Goal: Navigation & Orientation: Find specific page/section

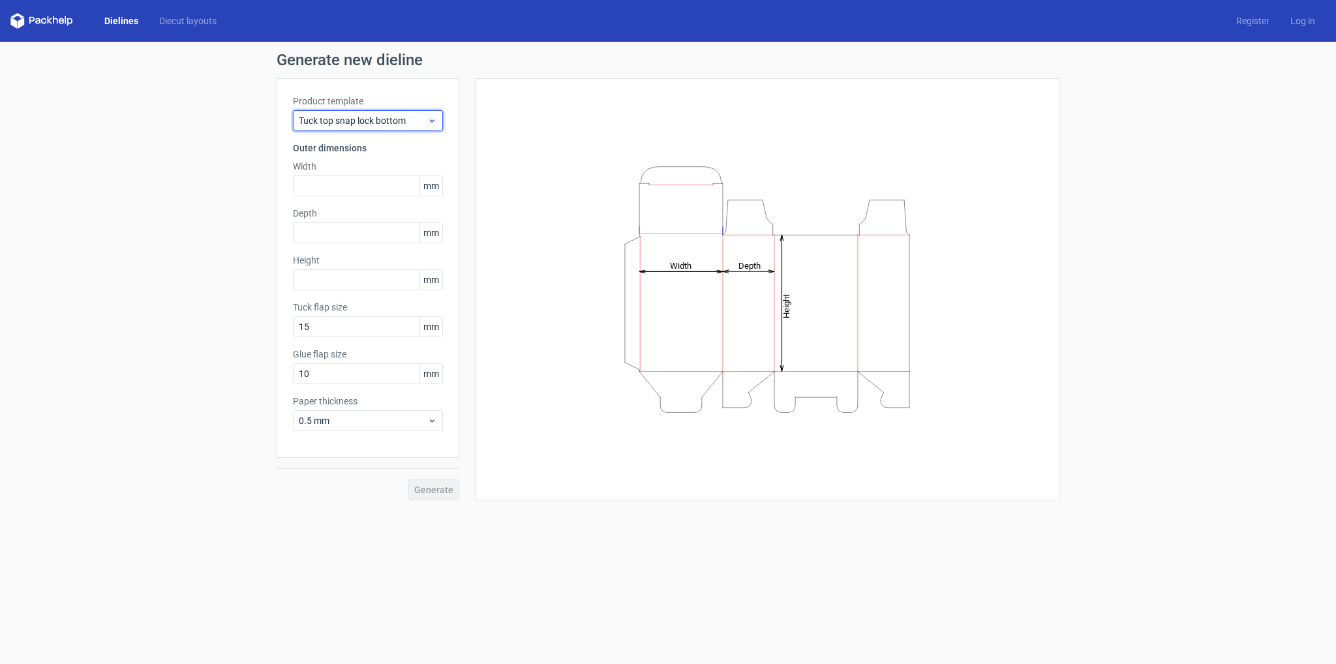
click at [432, 117] on icon at bounding box center [432, 120] width 10 height 10
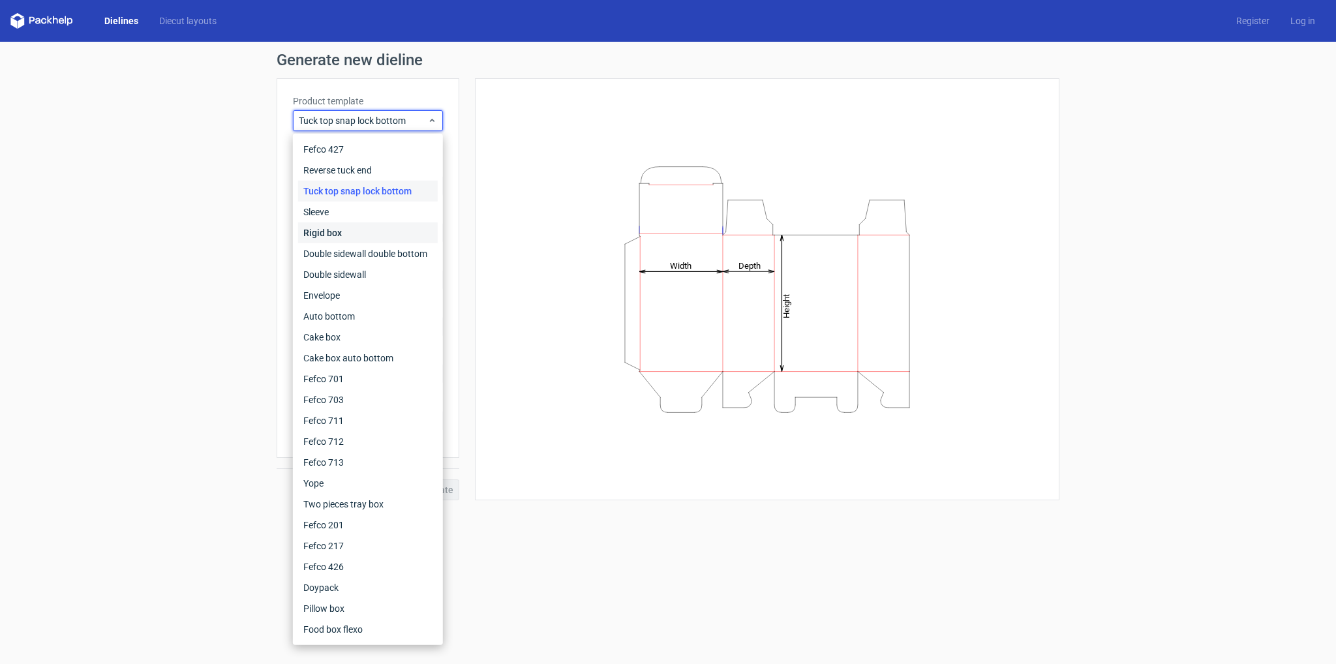
click at [332, 232] on div "Rigid box" at bounding box center [368, 232] width 140 height 21
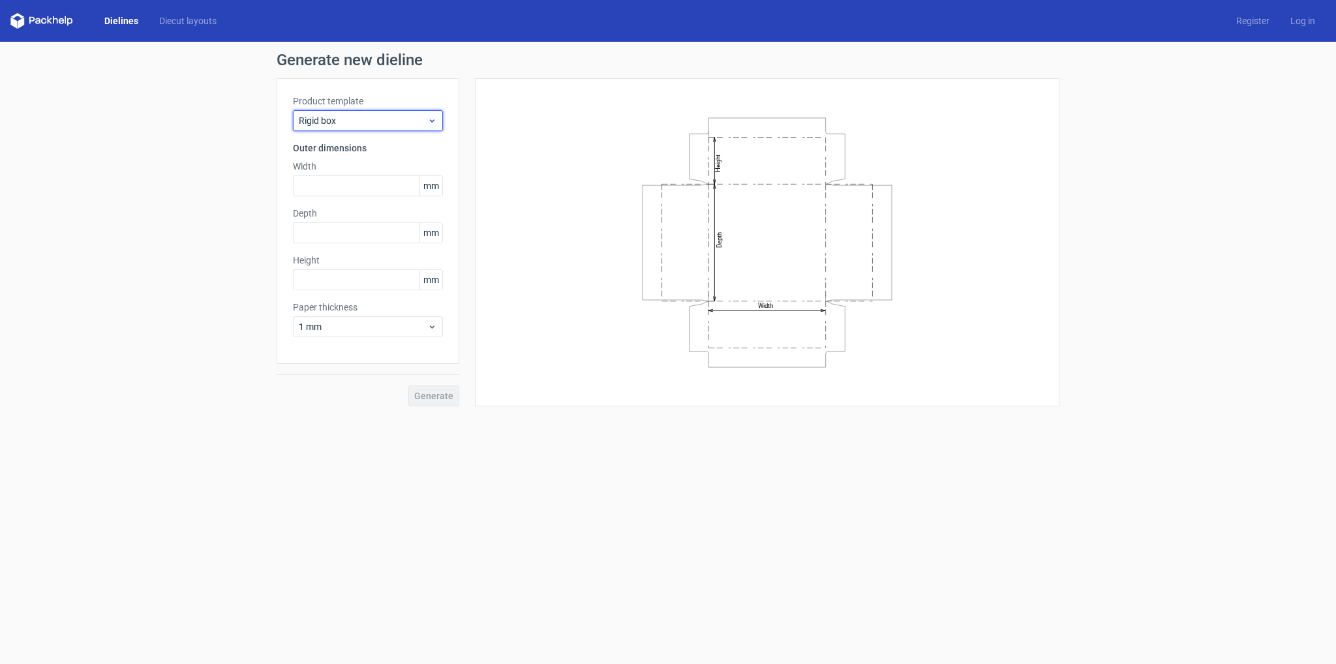
click at [437, 118] on div "Rigid box" at bounding box center [368, 120] width 150 height 21
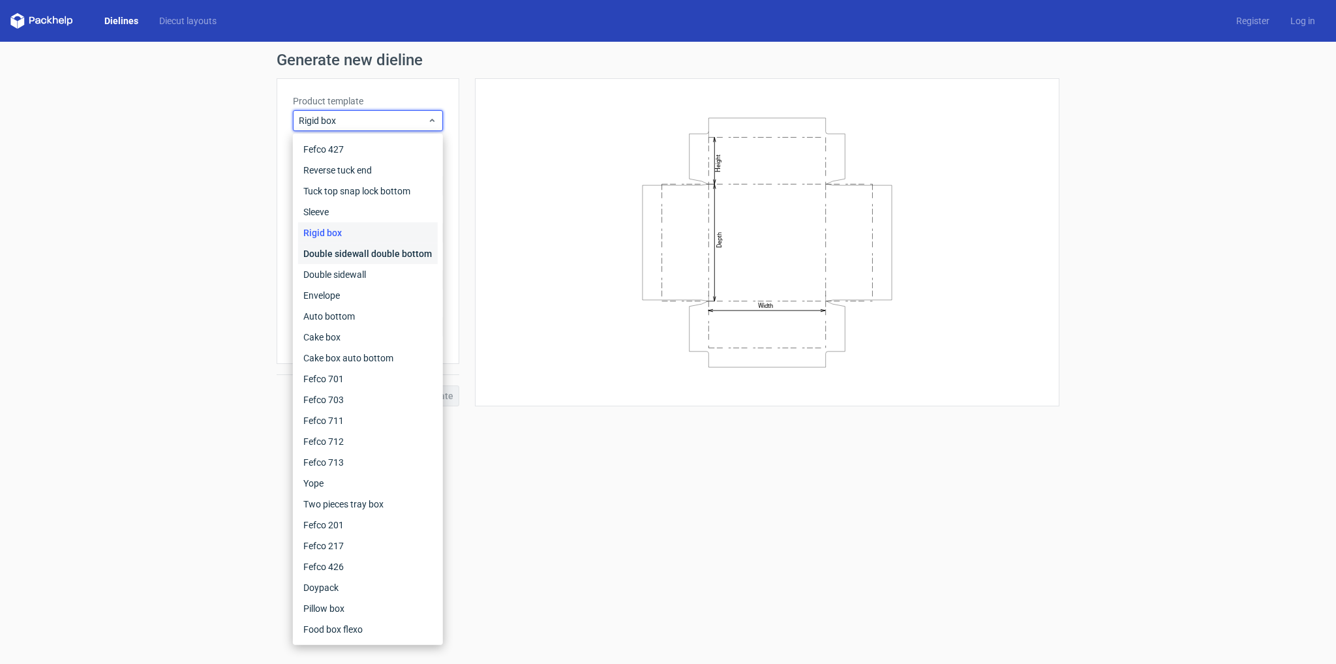
click at [368, 253] on div "Double sidewall double bottom" at bounding box center [368, 253] width 140 height 21
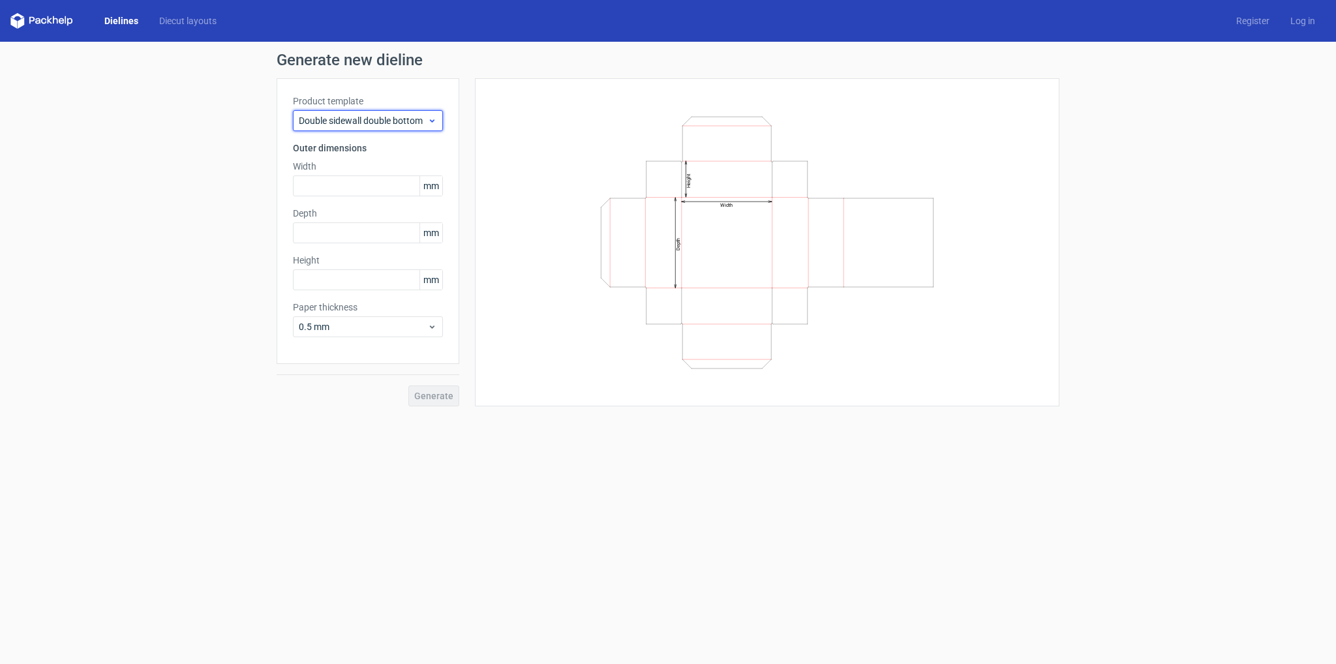
click at [376, 123] on span "Double sidewall double bottom" at bounding box center [363, 120] width 129 height 13
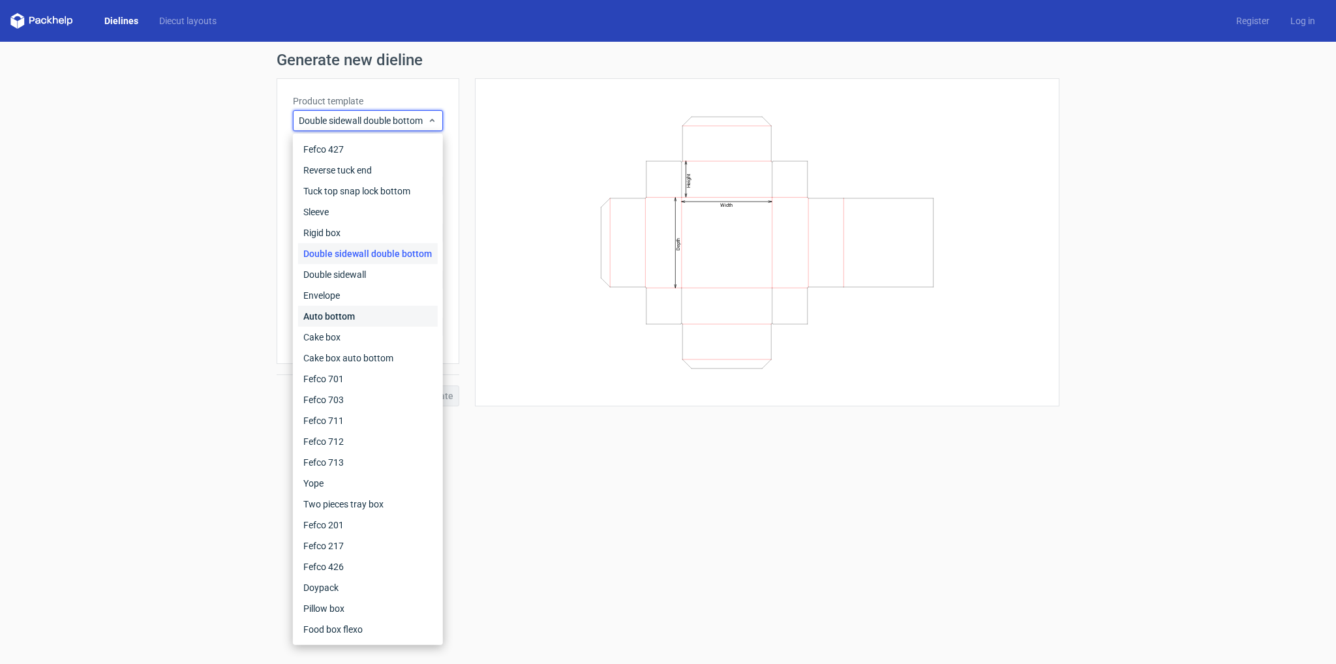
click at [340, 313] on div "Auto bottom" at bounding box center [368, 316] width 140 height 21
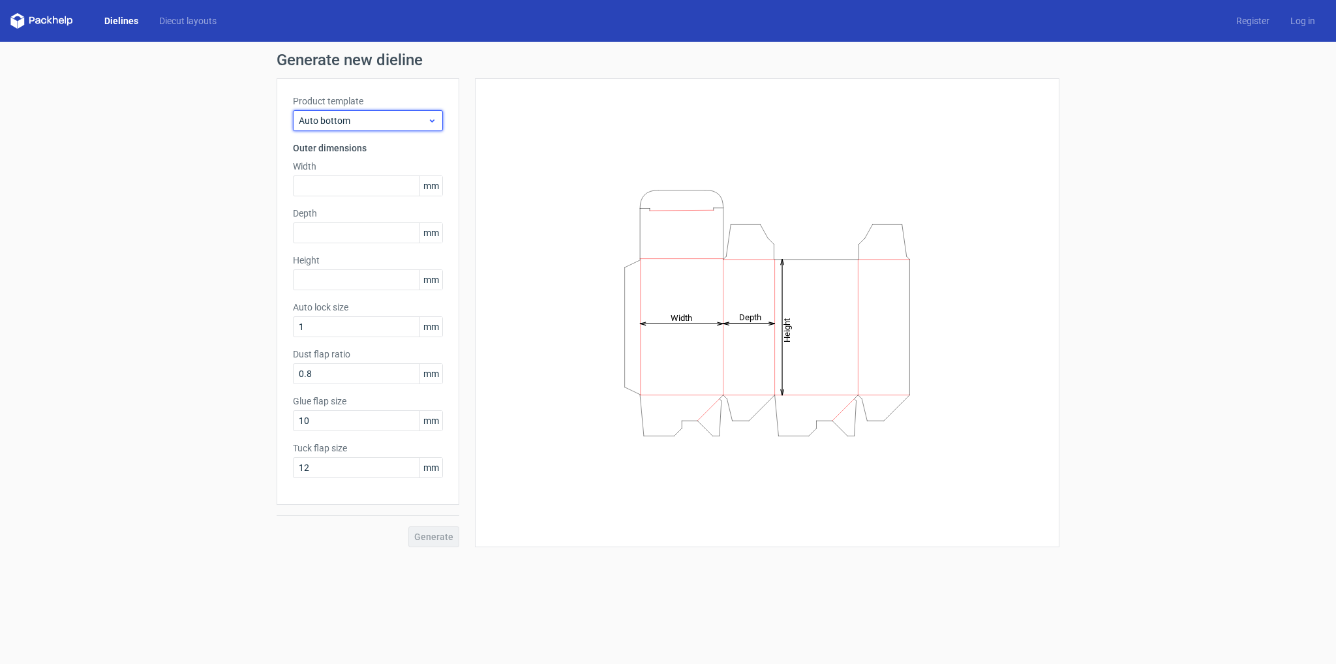
click at [378, 119] on span "Auto bottom" at bounding box center [363, 120] width 129 height 13
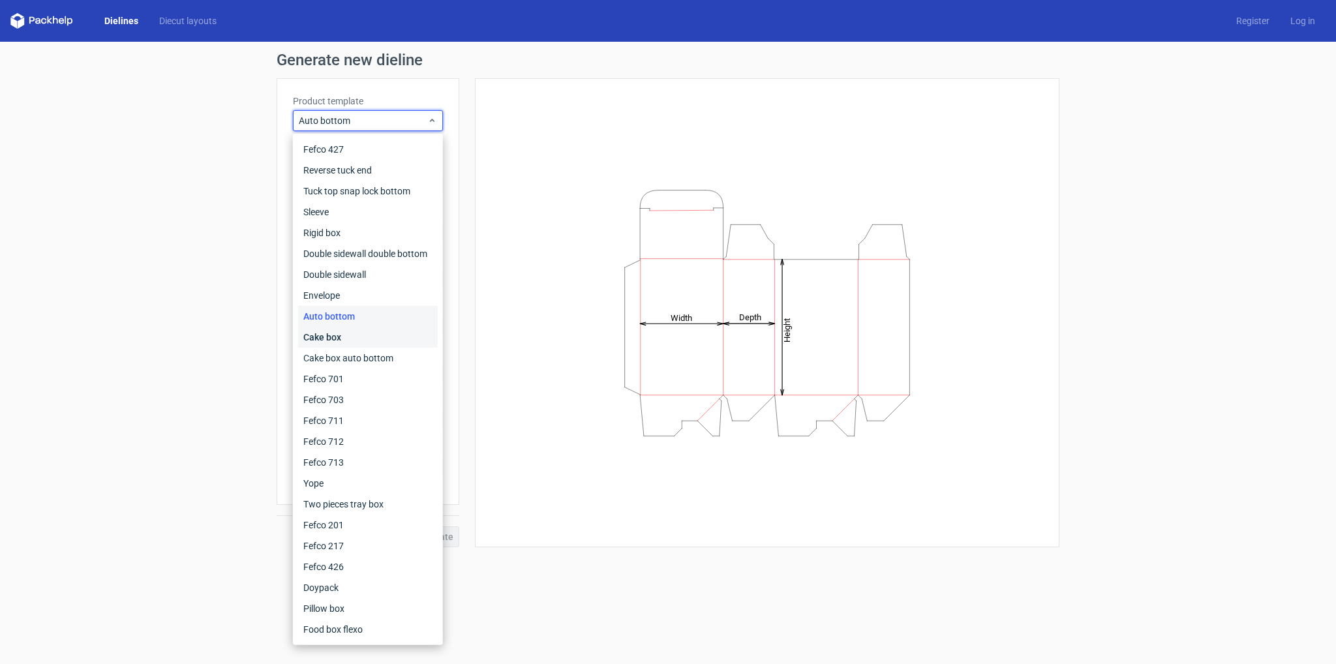
click at [337, 339] on div "Cake box" at bounding box center [368, 337] width 140 height 21
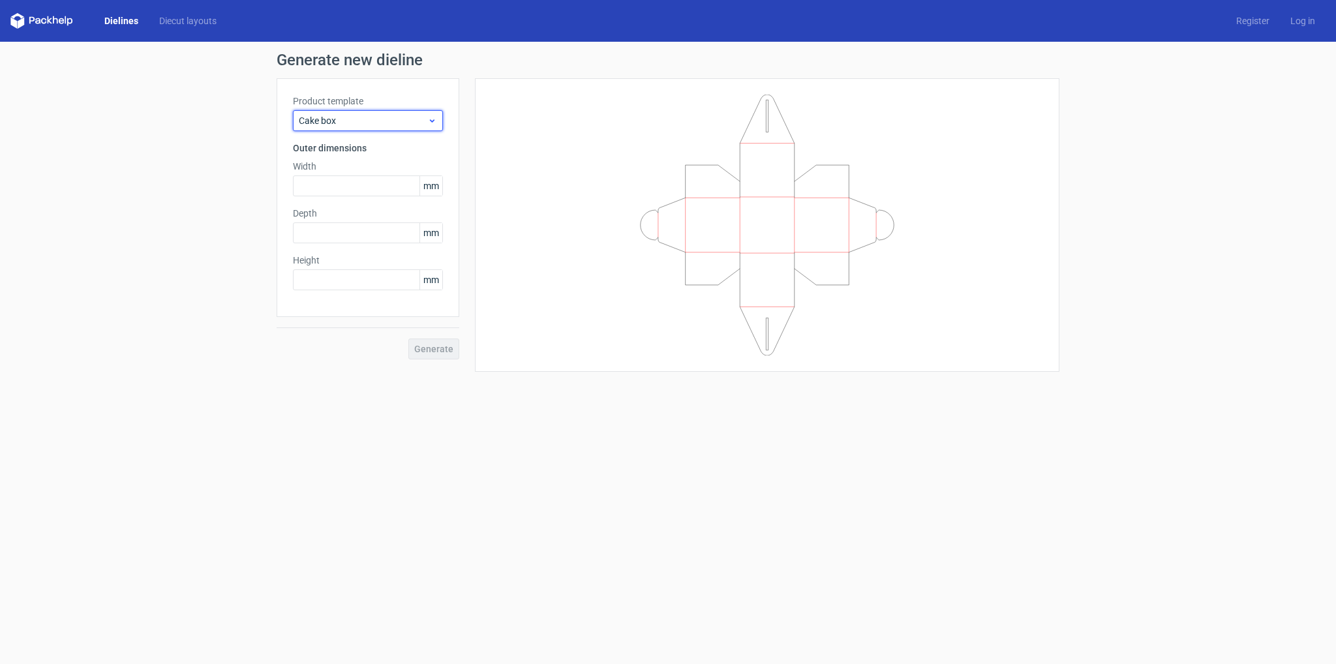
click at [359, 115] on span "Cake box" at bounding box center [363, 120] width 129 height 13
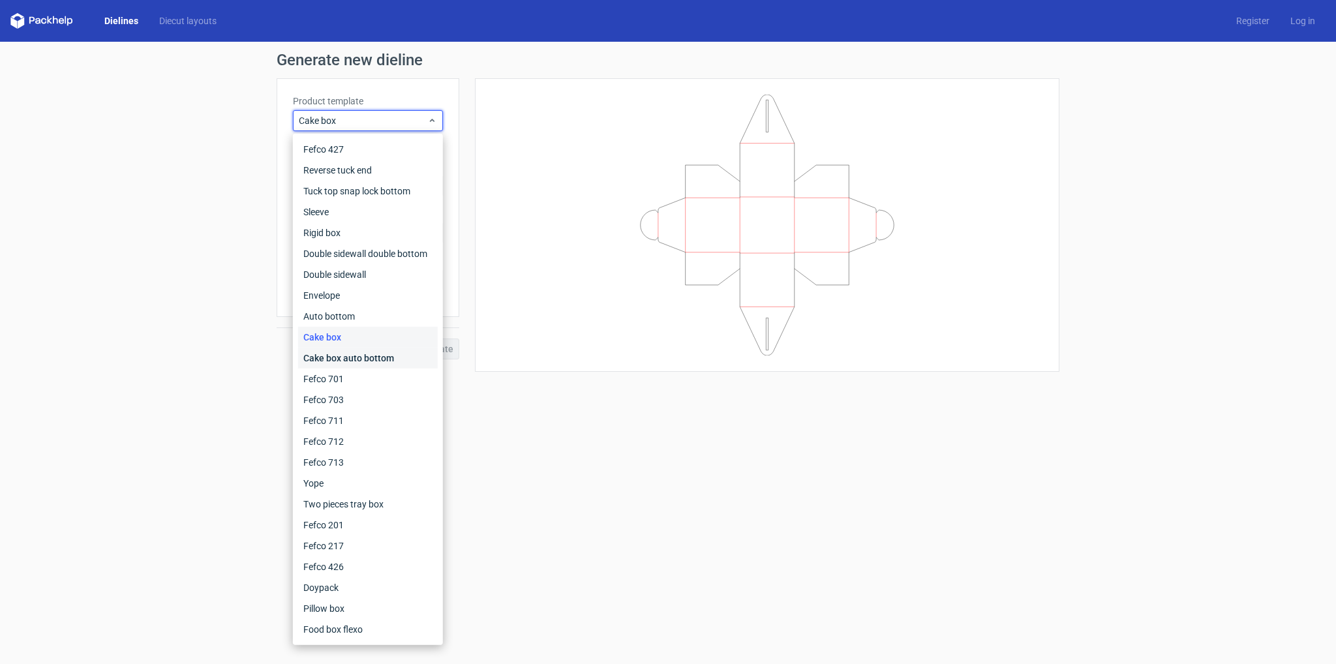
click at [329, 359] on div "Cake box auto bottom" at bounding box center [368, 358] width 140 height 21
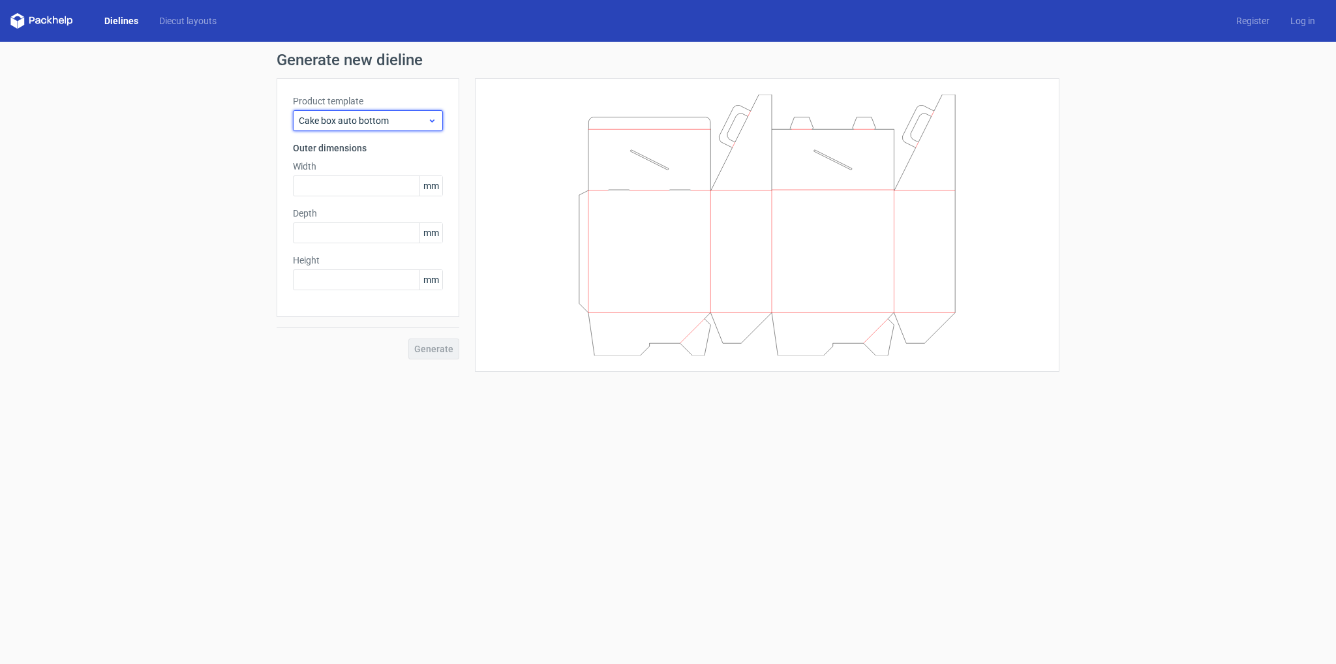
click at [397, 110] on div "Cake box auto bottom" at bounding box center [368, 120] width 150 height 21
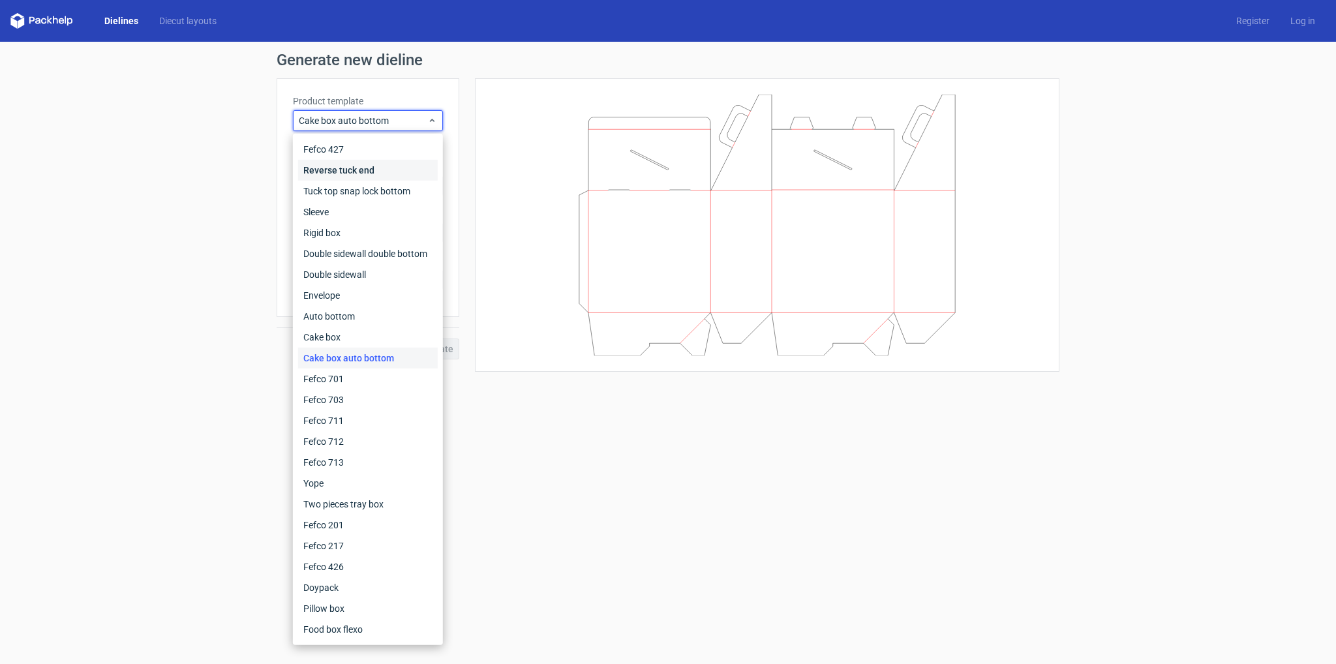
click at [344, 170] on div "Reverse tuck end" at bounding box center [368, 170] width 140 height 21
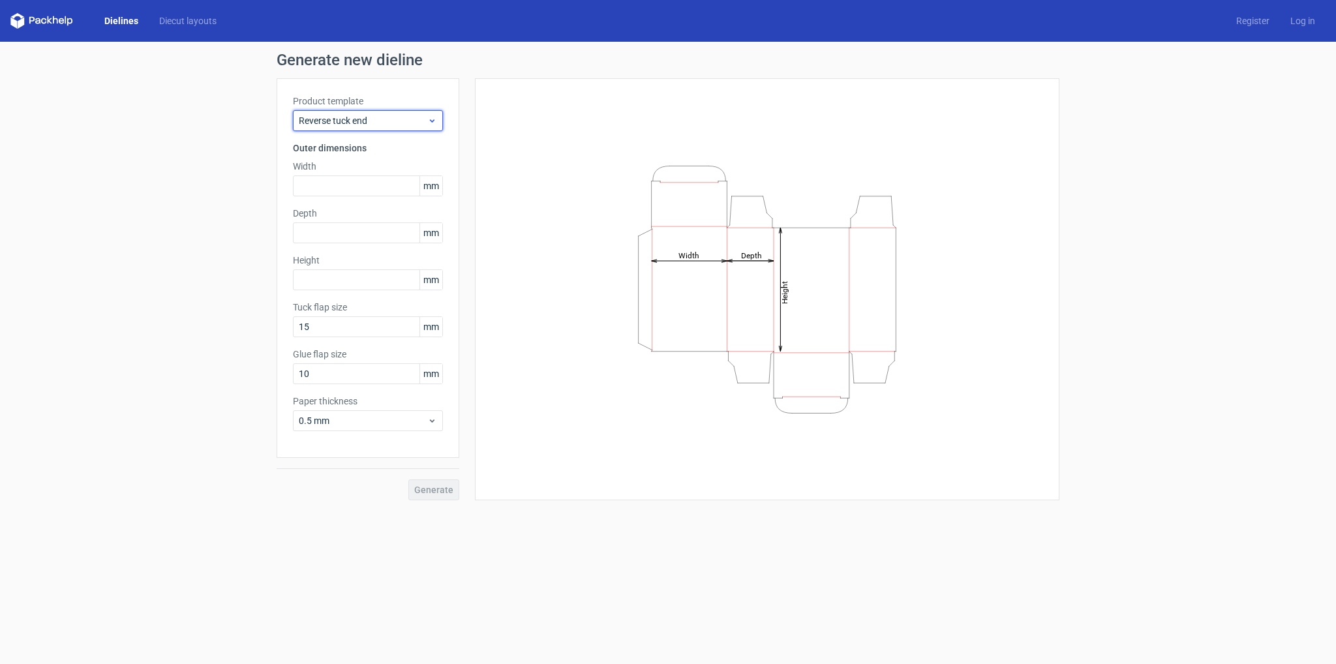
click at [372, 121] on span "Reverse tuck end" at bounding box center [363, 120] width 129 height 13
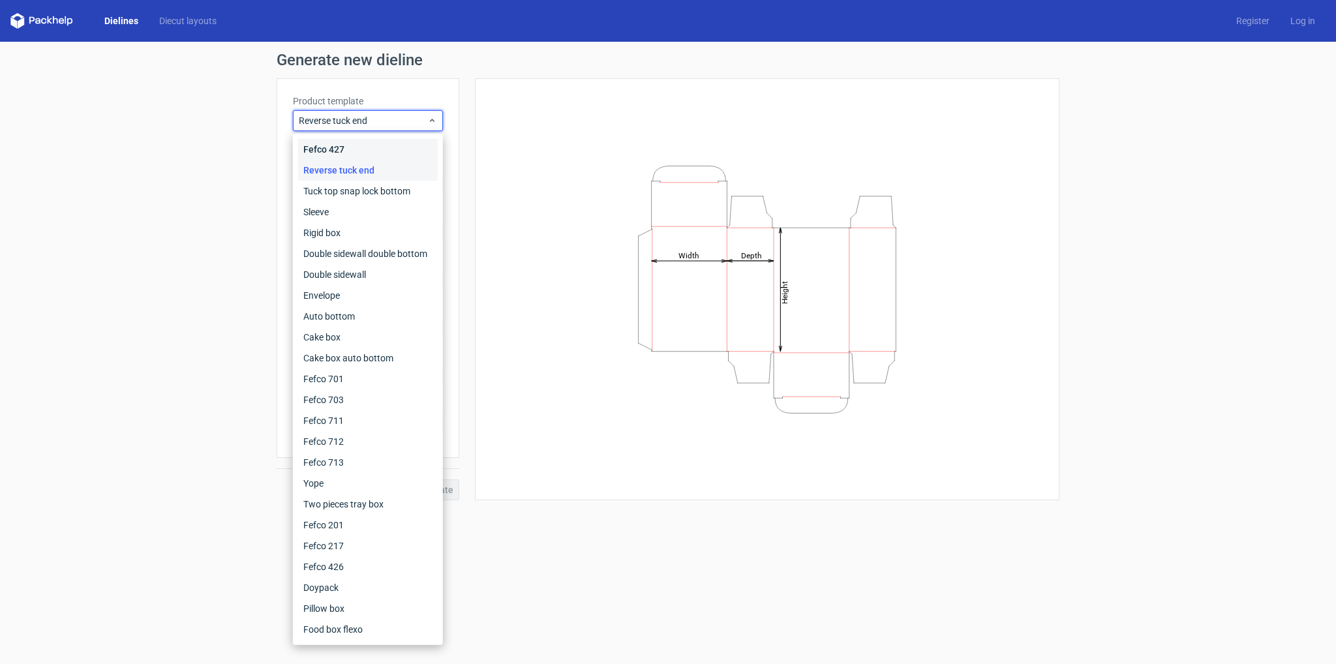
click at [343, 147] on div "Fefco 427" at bounding box center [368, 149] width 140 height 21
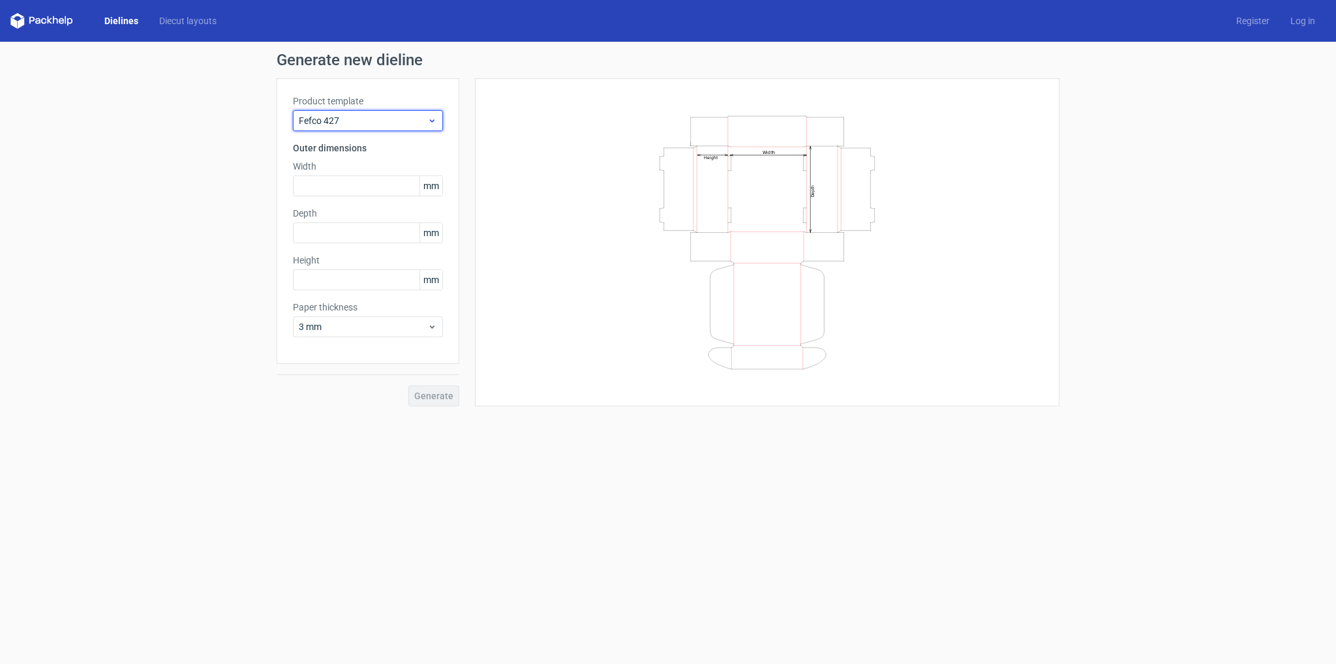
click at [433, 119] on icon at bounding box center [432, 120] width 10 height 10
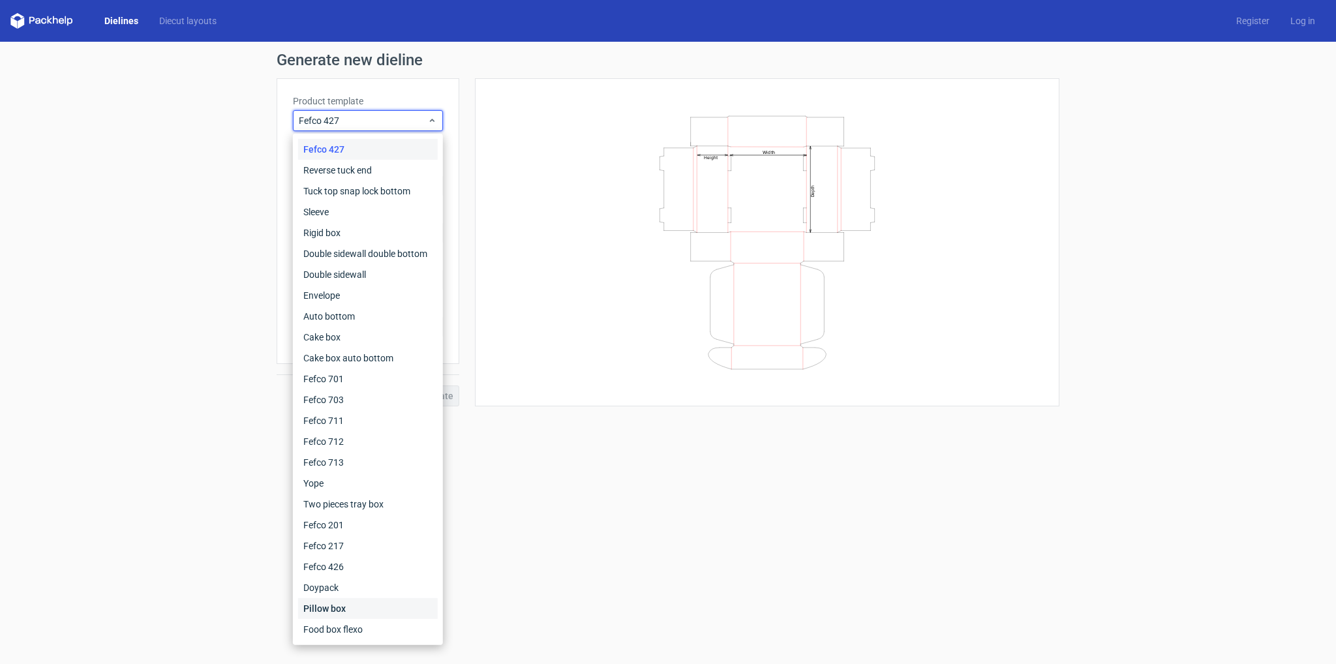
click at [332, 602] on div "Pillow box" at bounding box center [368, 608] width 140 height 21
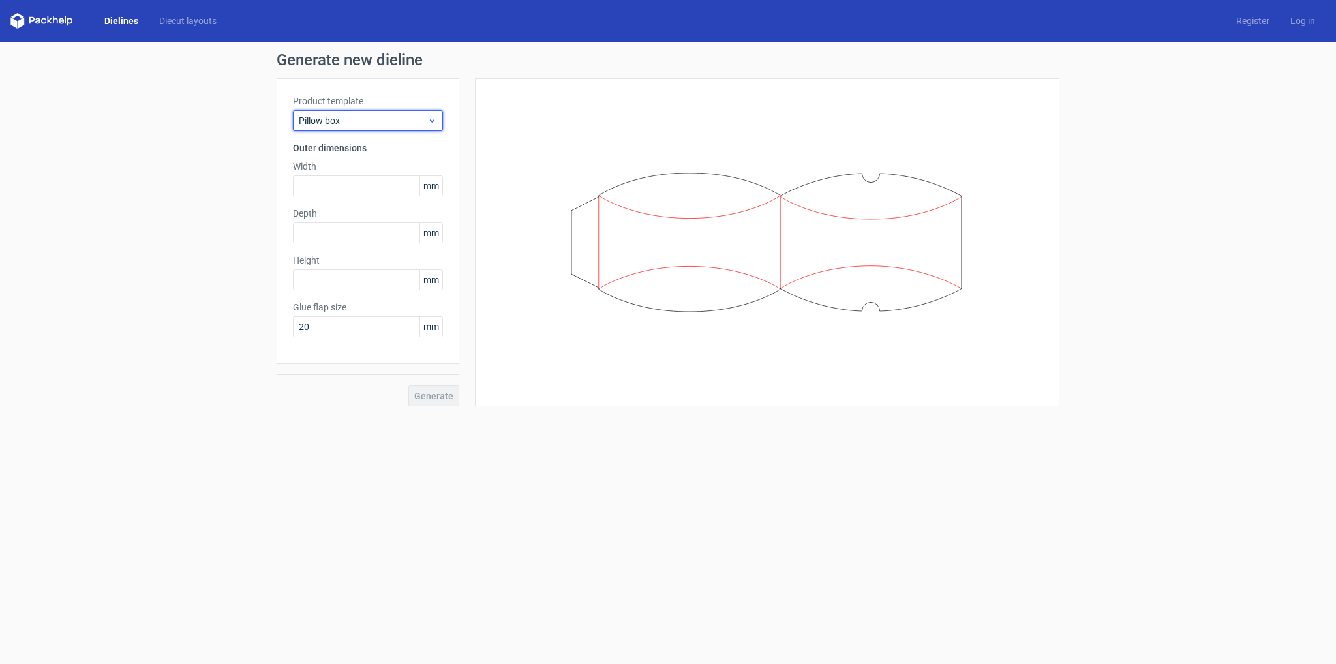
click at [432, 121] on use at bounding box center [432, 120] width 5 height 3
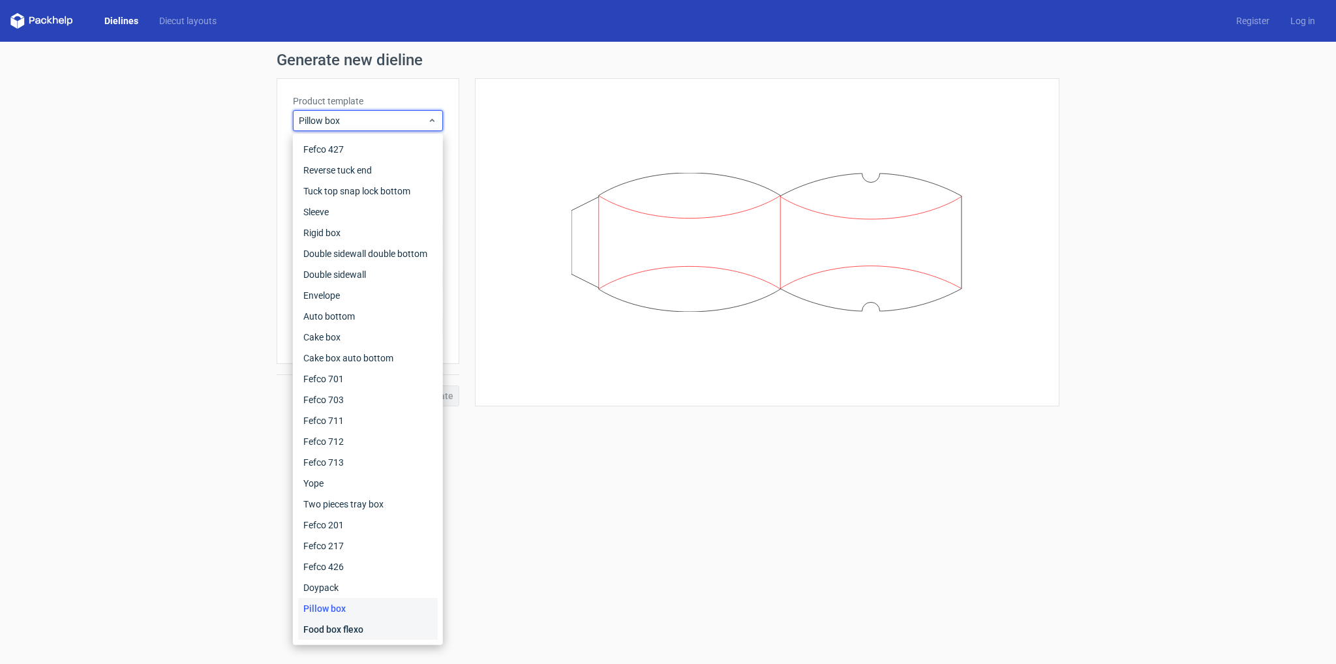
click at [329, 632] on div "Food box flexo" at bounding box center [368, 629] width 140 height 21
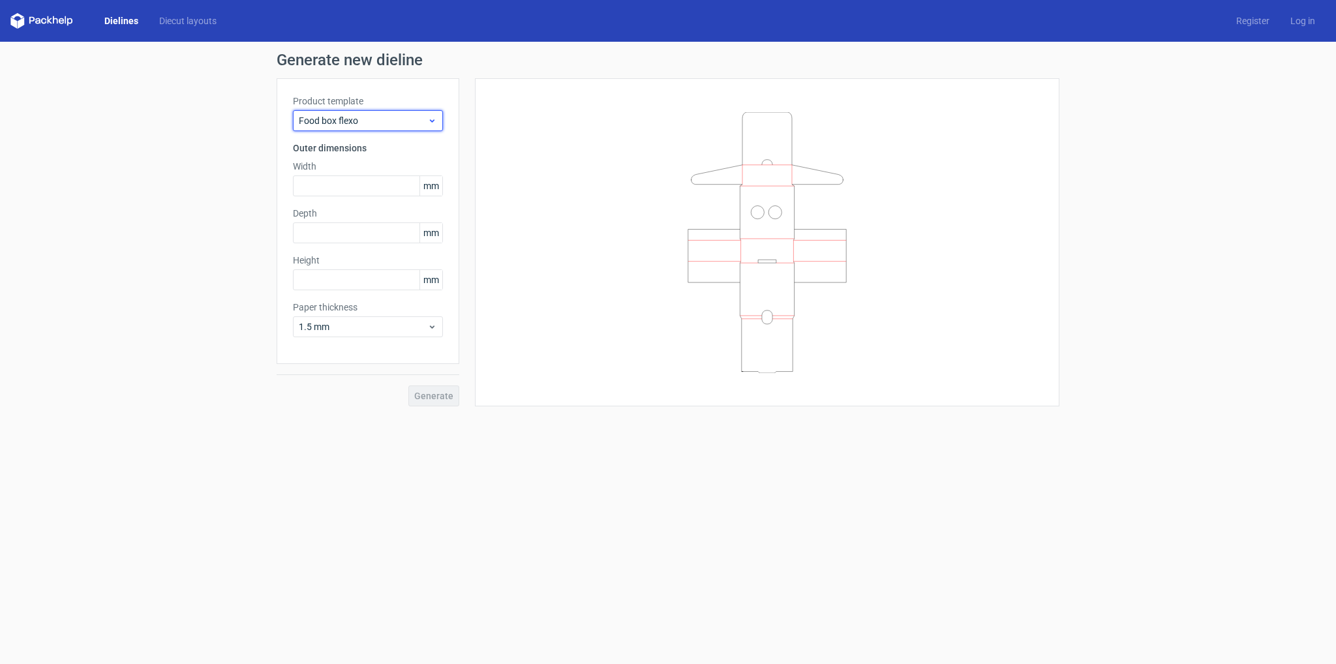
click at [371, 121] on span "Food box flexo" at bounding box center [363, 120] width 129 height 13
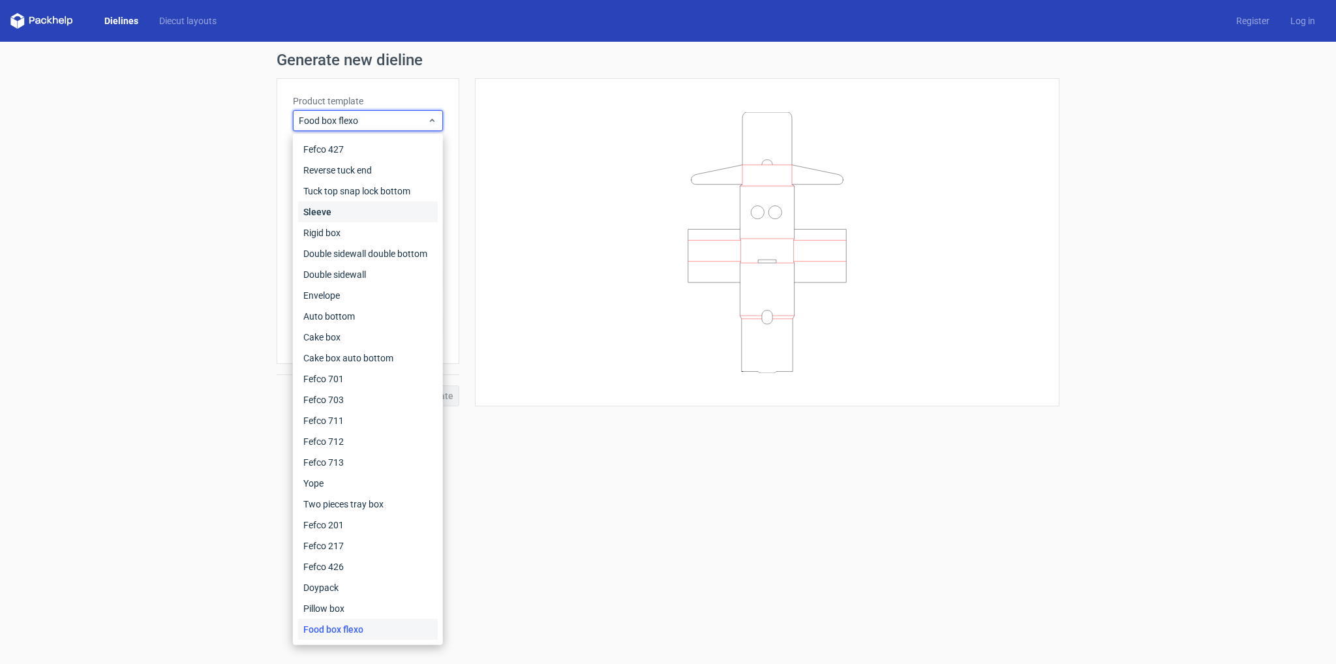
click at [328, 211] on div "Sleeve" at bounding box center [368, 212] width 140 height 21
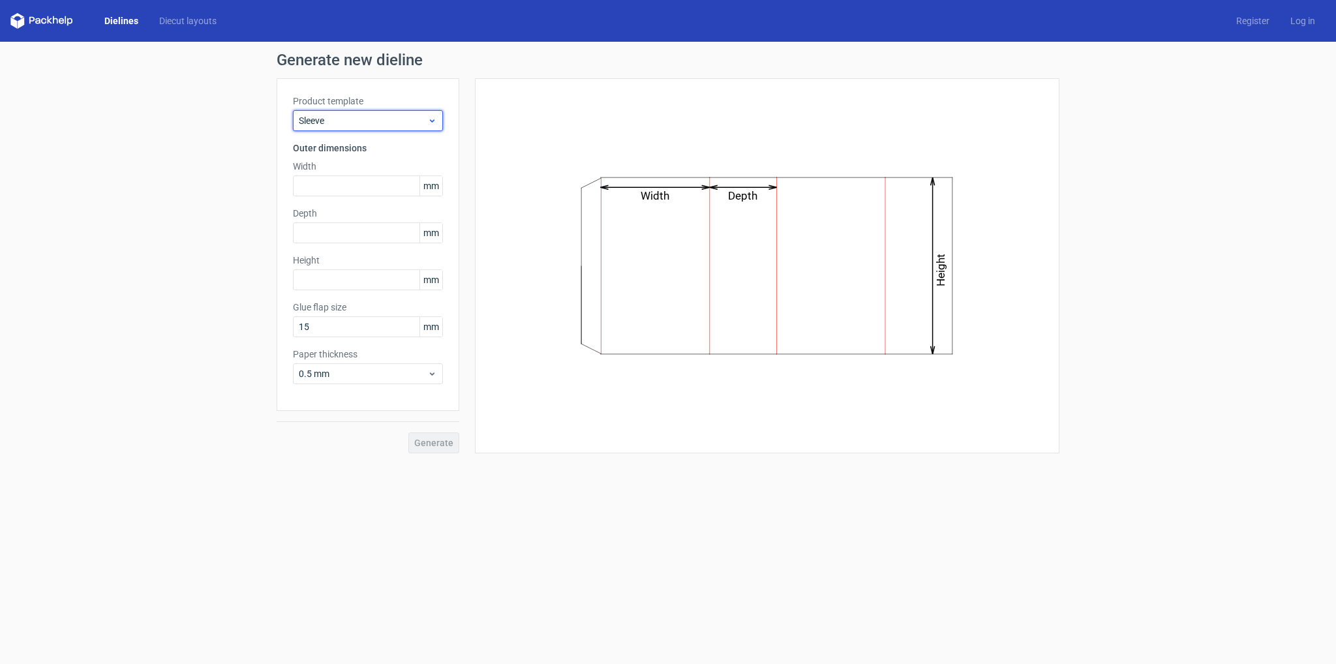
click at [356, 123] on span "Sleeve" at bounding box center [363, 120] width 129 height 13
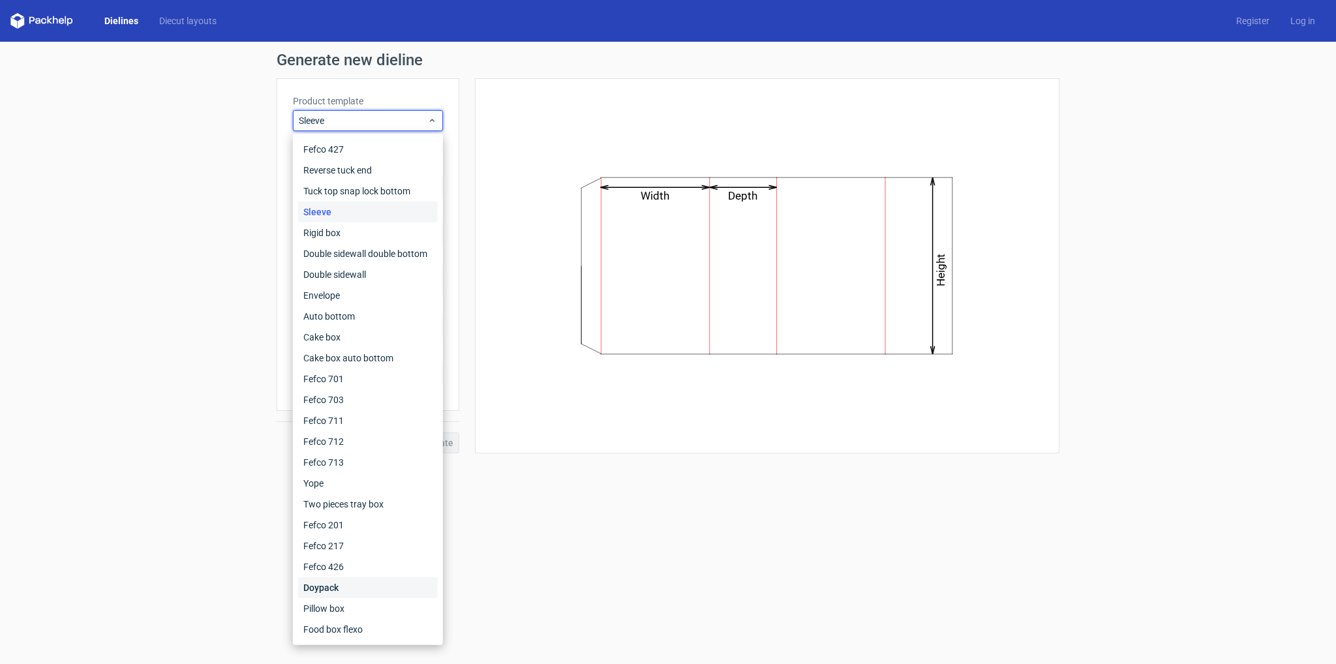
click at [320, 588] on div "Doypack" at bounding box center [368, 587] width 140 height 21
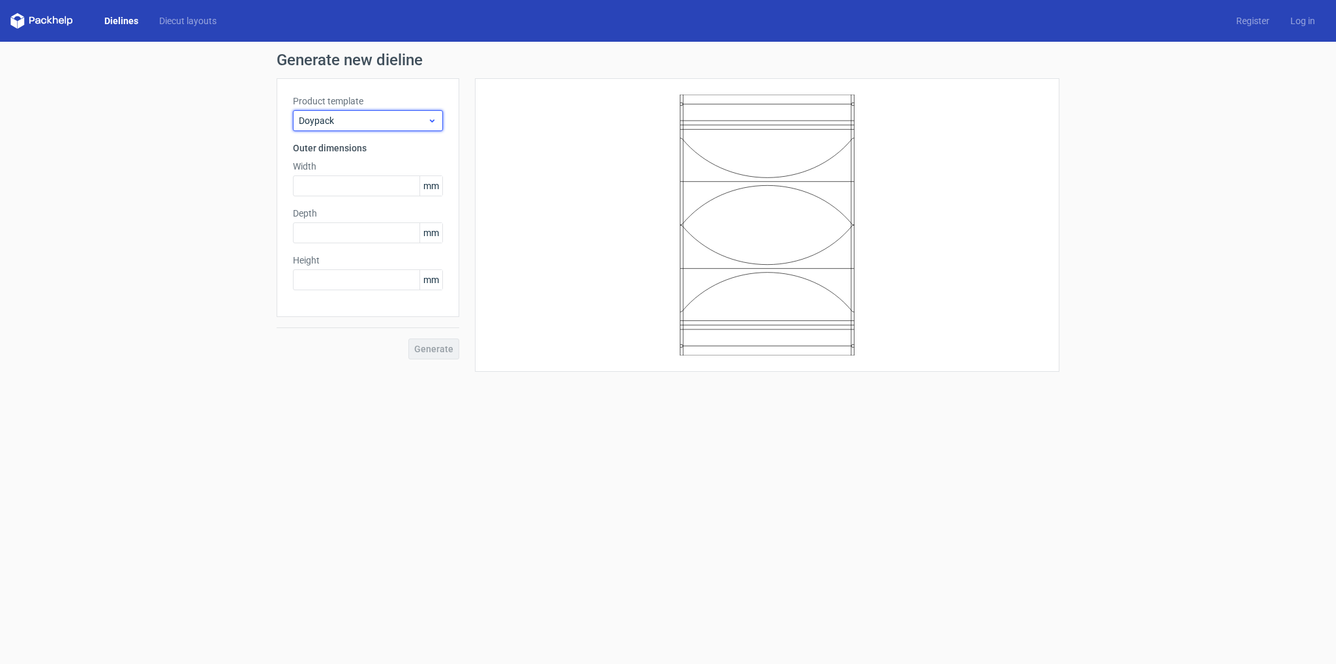
click at [337, 117] on span "Doypack" at bounding box center [363, 120] width 129 height 13
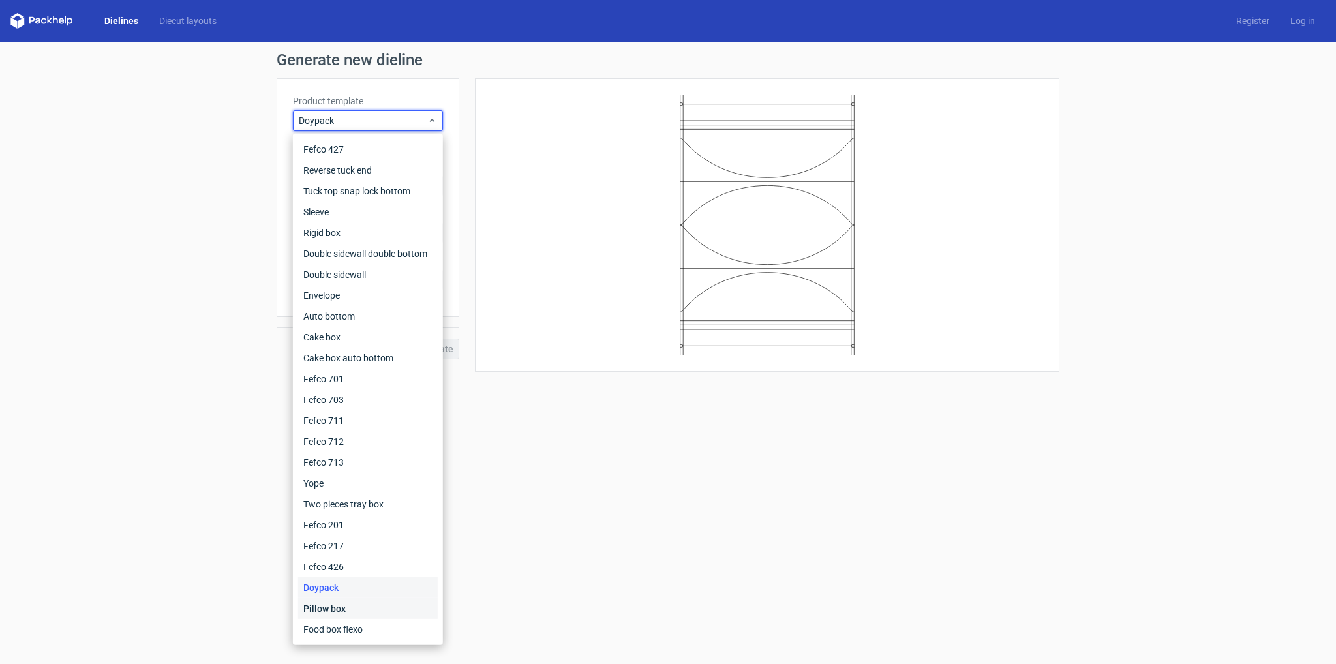
click at [321, 610] on div "Pillow box" at bounding box center [368, 608] width 140 height 21
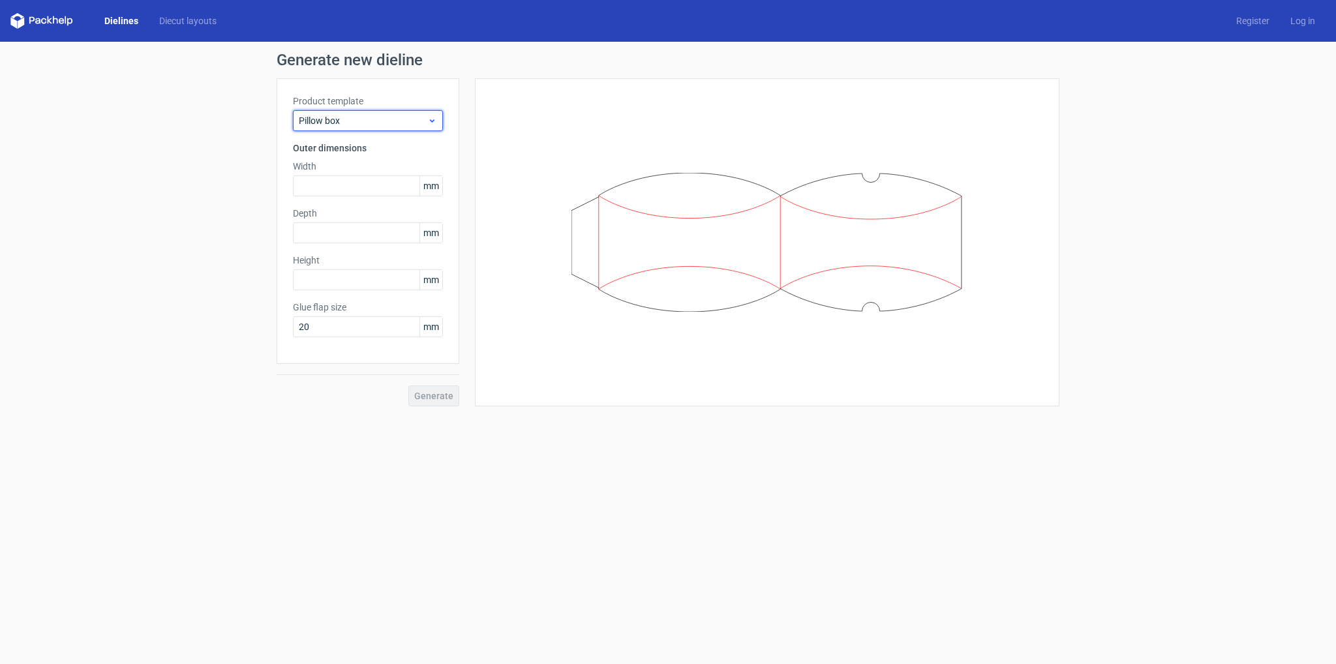
click at [339, 123] on span "Pillow box" at bounding box center [363, 120] width 129 height 13
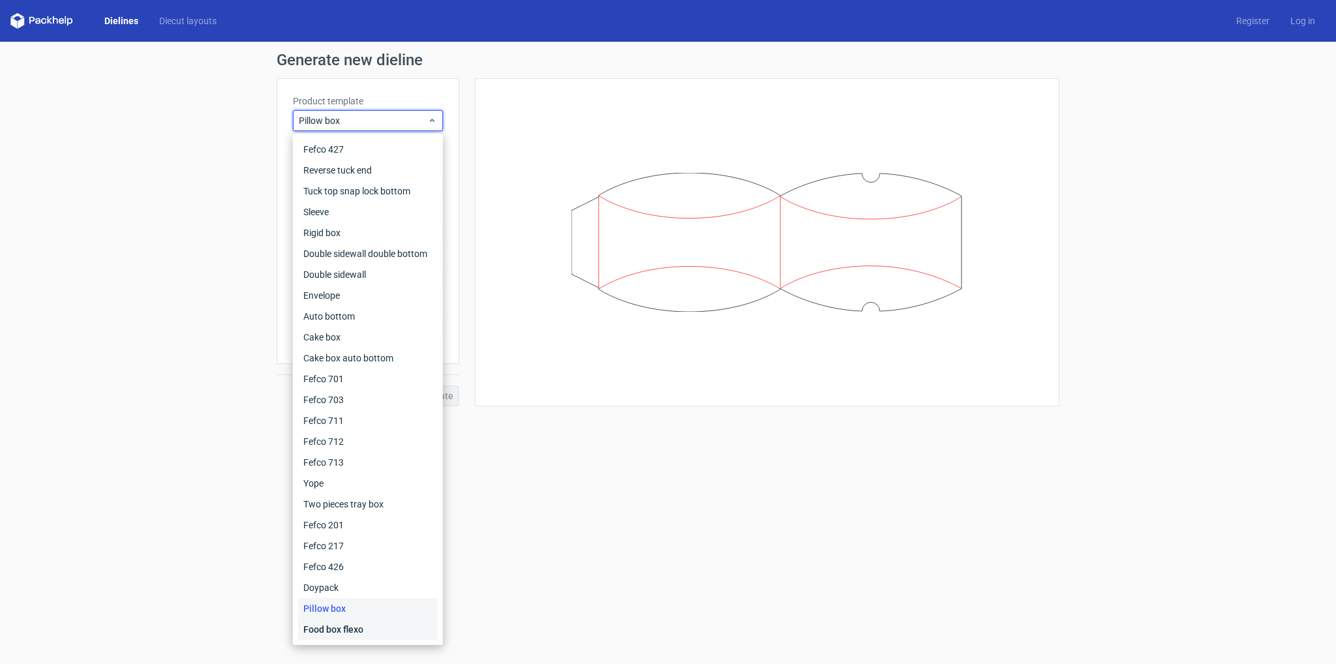
click at [328, 635] on div "Food box flexo" at bounding box center [368, 629] width 140 height 21
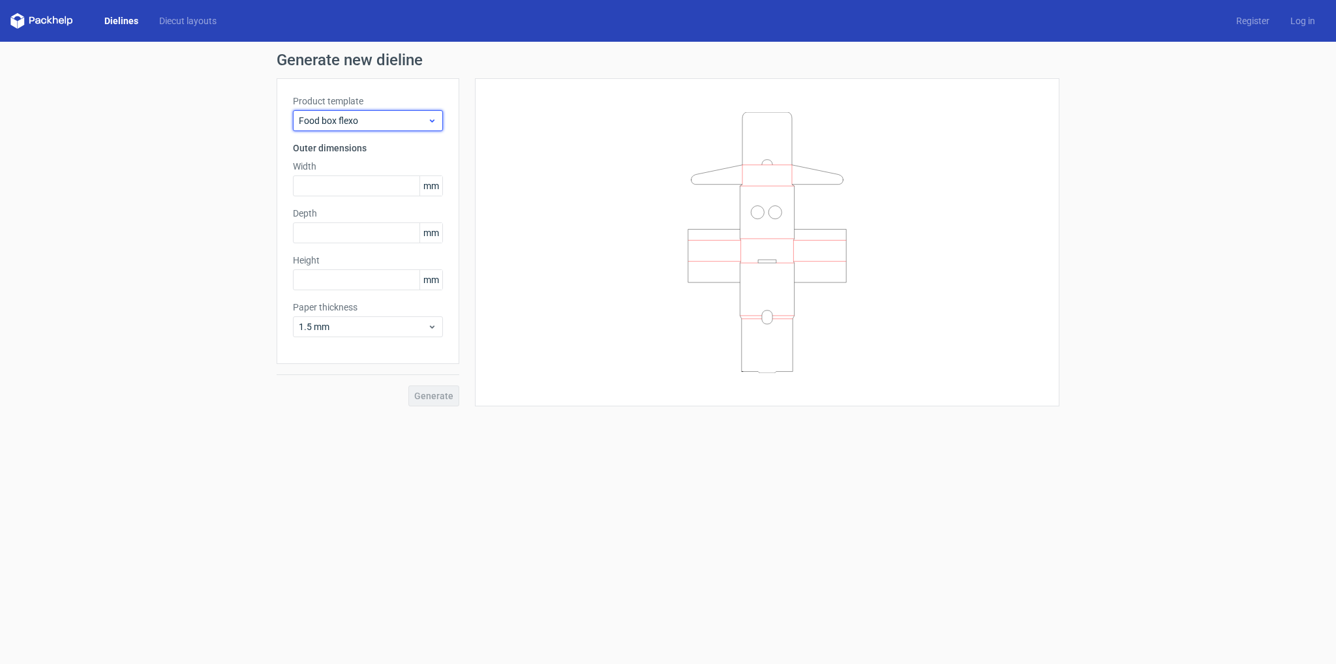
click at [357, 118] on span "Food box flexo" at bounding box center [363, 120] width 129 height 13
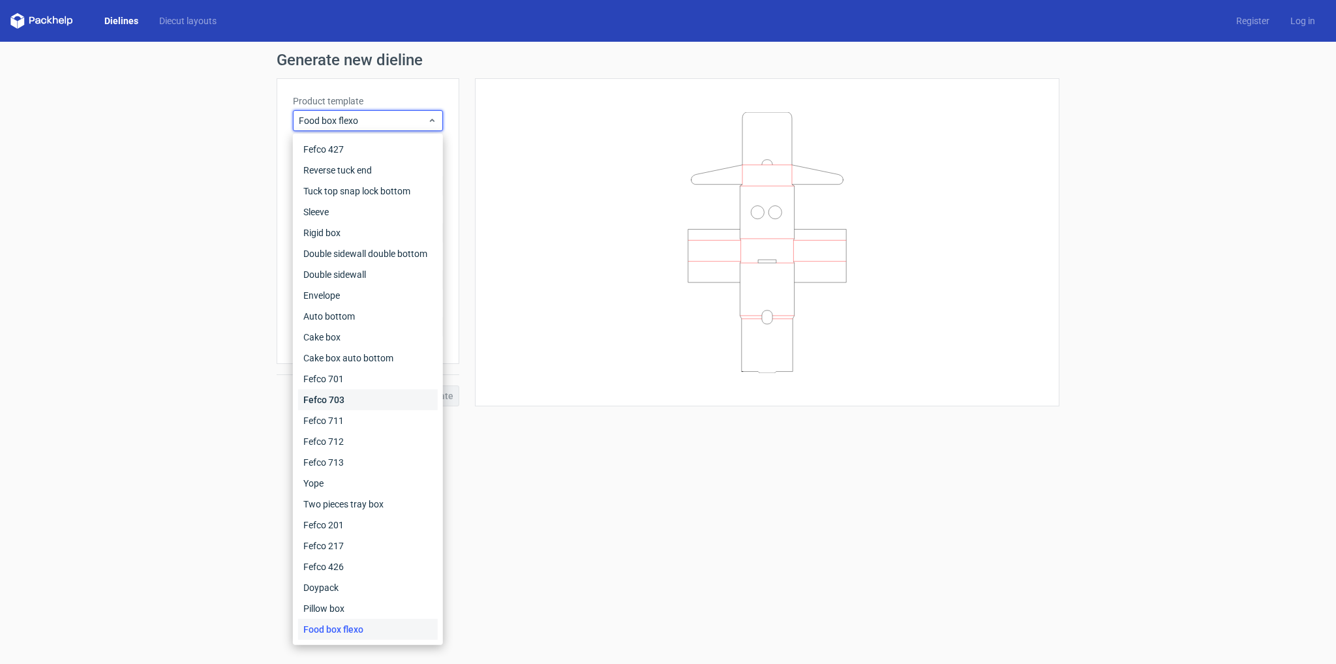
click at [329, 400] on div "Fefco 703" at bounding box center [368, 399] width 140 height 21
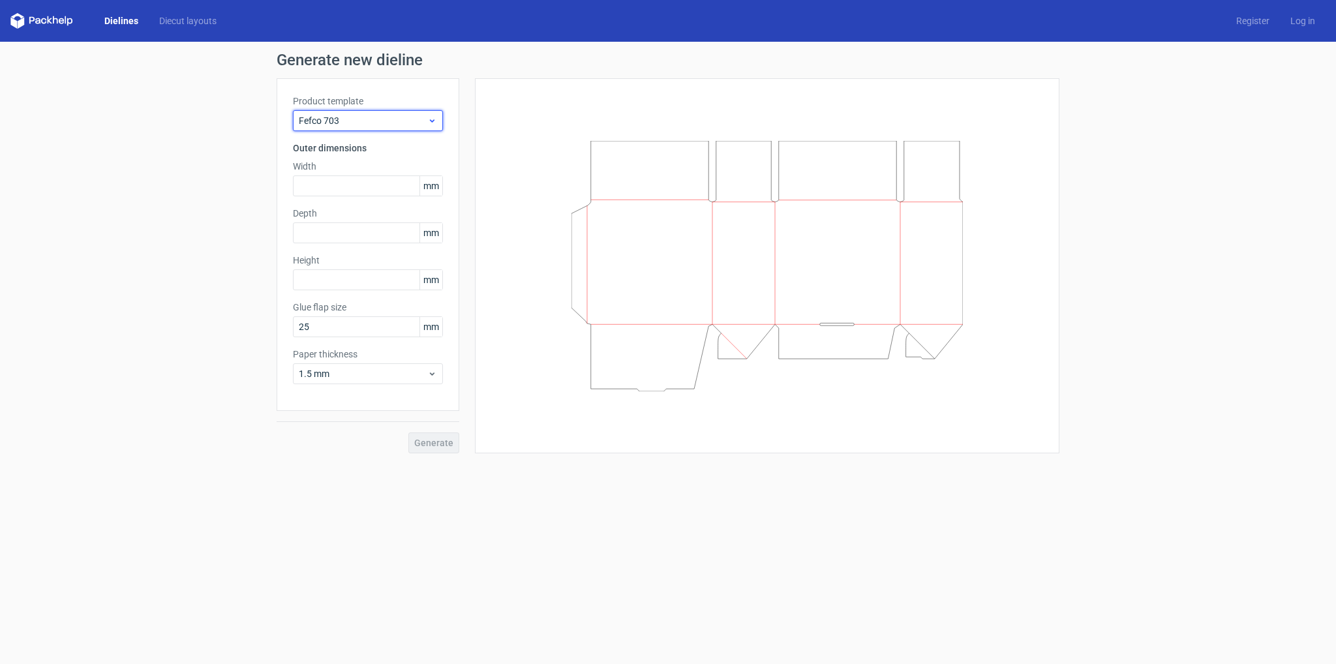
click at [370, 110] on div "Fefco 703" at bounding box center [368, 120] width 150 height 21
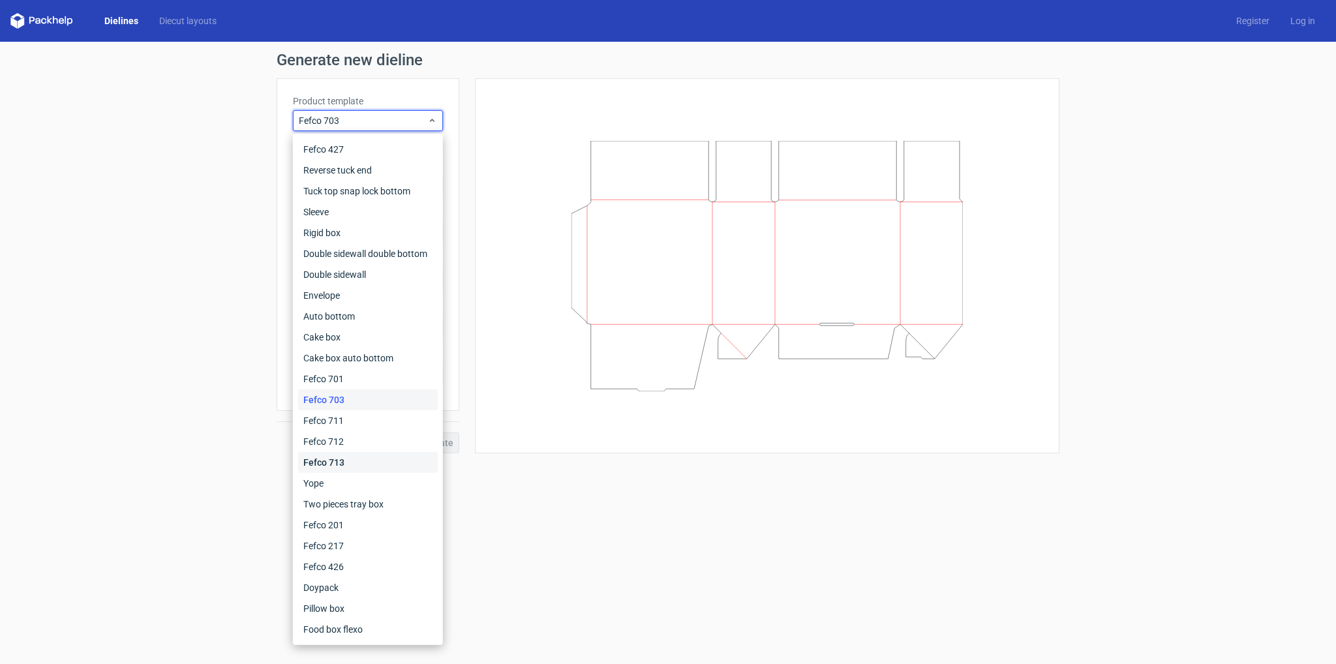
click at [328, 463] on div "Fefco 713" at bounding box center [368, 462] width 140 height 21
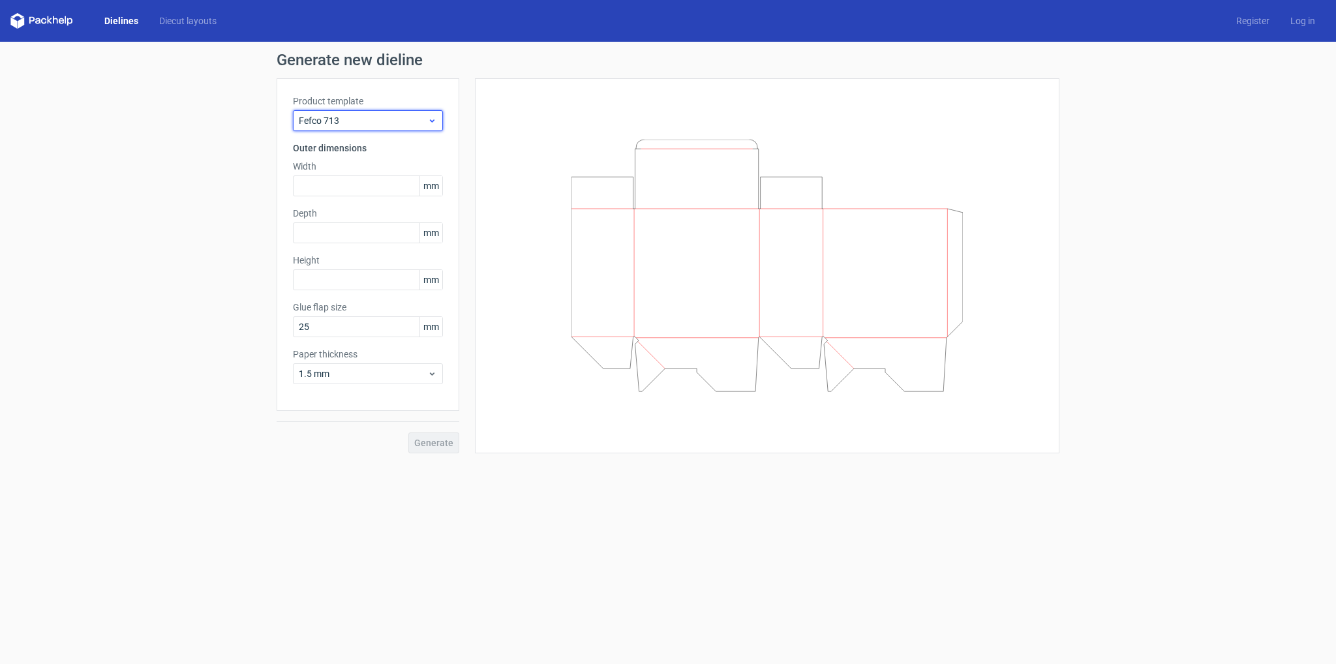
click at [347, 121] on span "Fefco 713" at bounding box center [363, 120] width 129 height 13
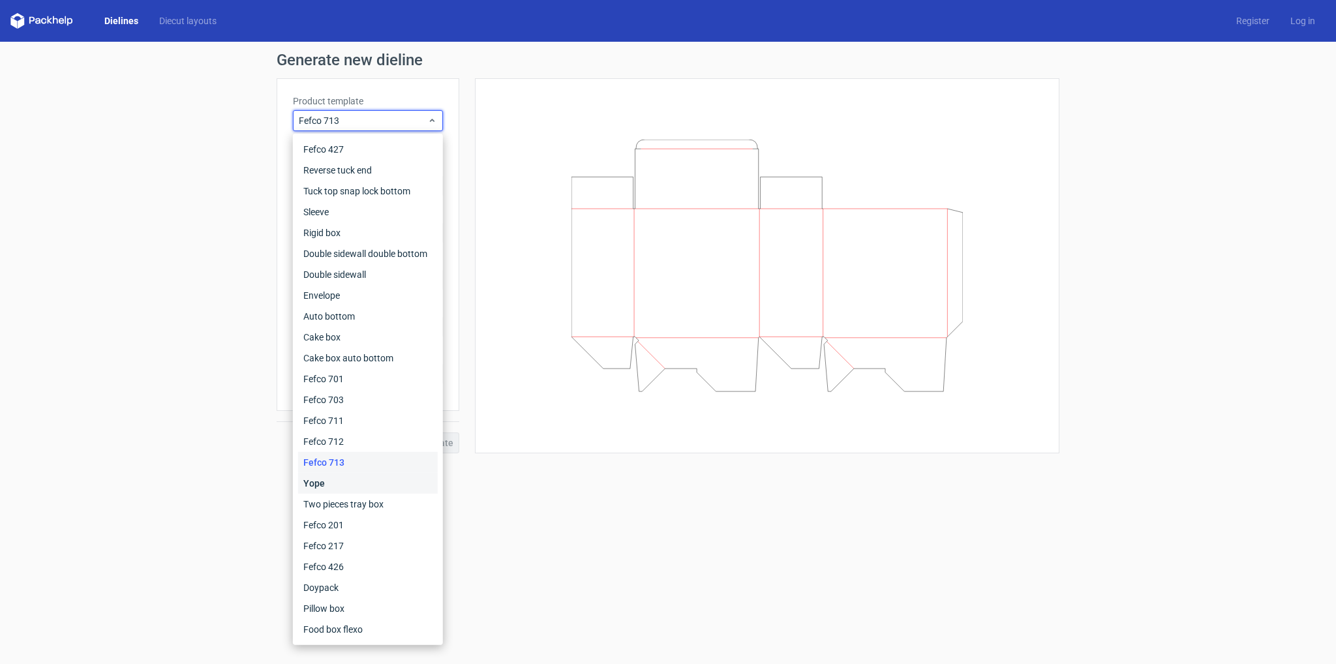
click at [327, 476] on div "Yope" at bounding box center [368, 483] width 140 height 21
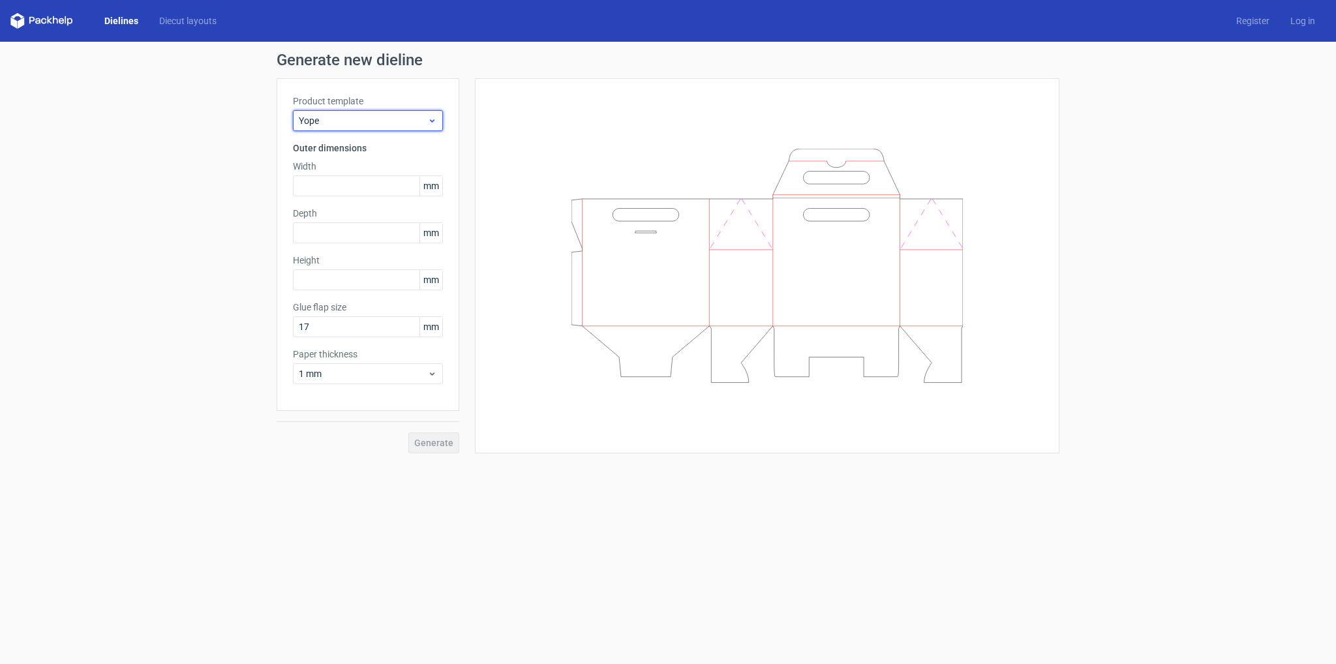
click at [341, 121] on span "Yope" at bounding box center [363, 120] width 129 height 13
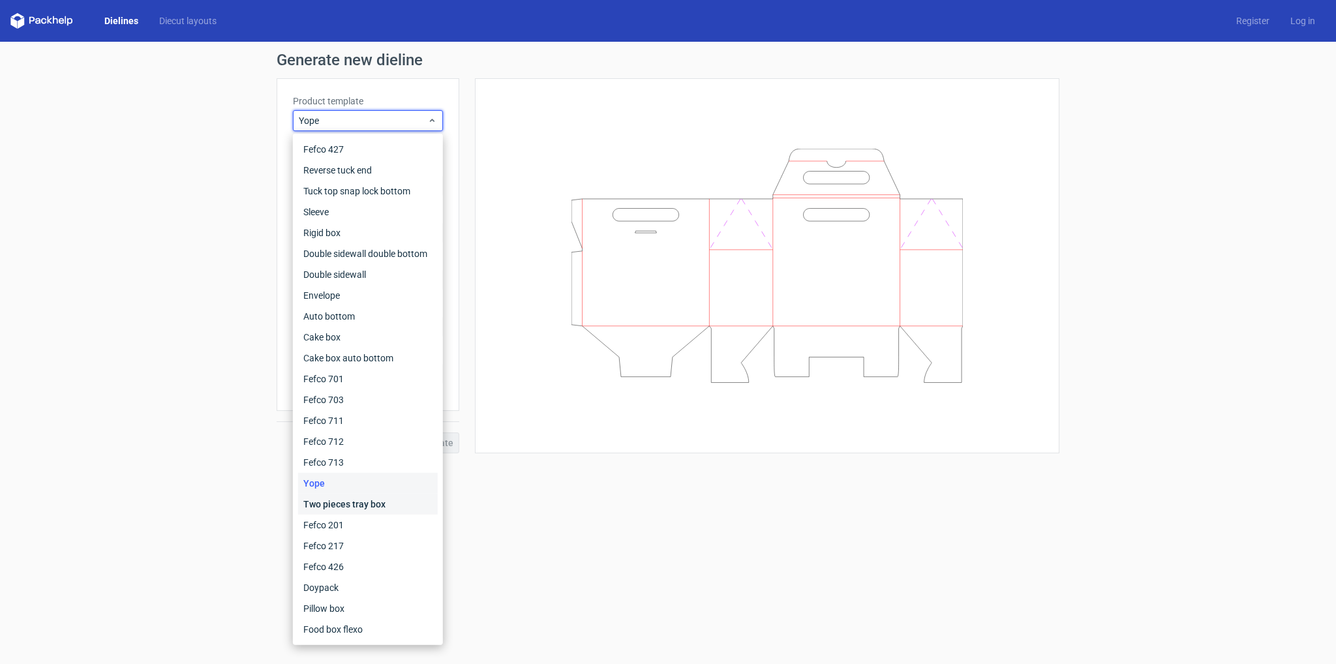
click at [344, 504] on div "Two pieces tray box" at bounding box center [368, 504] width 140 height 21
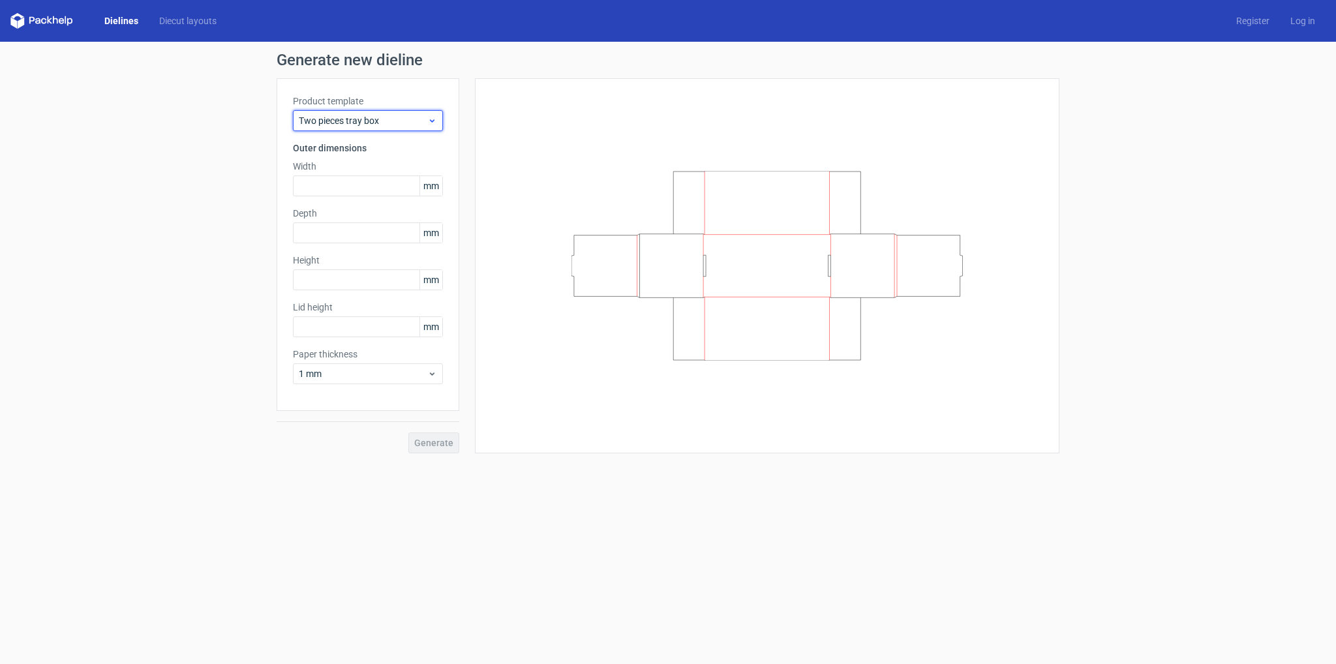
click at [391, 123] on span "Two pieces tray box" at bounding box center [363, 120] width 129 height 13
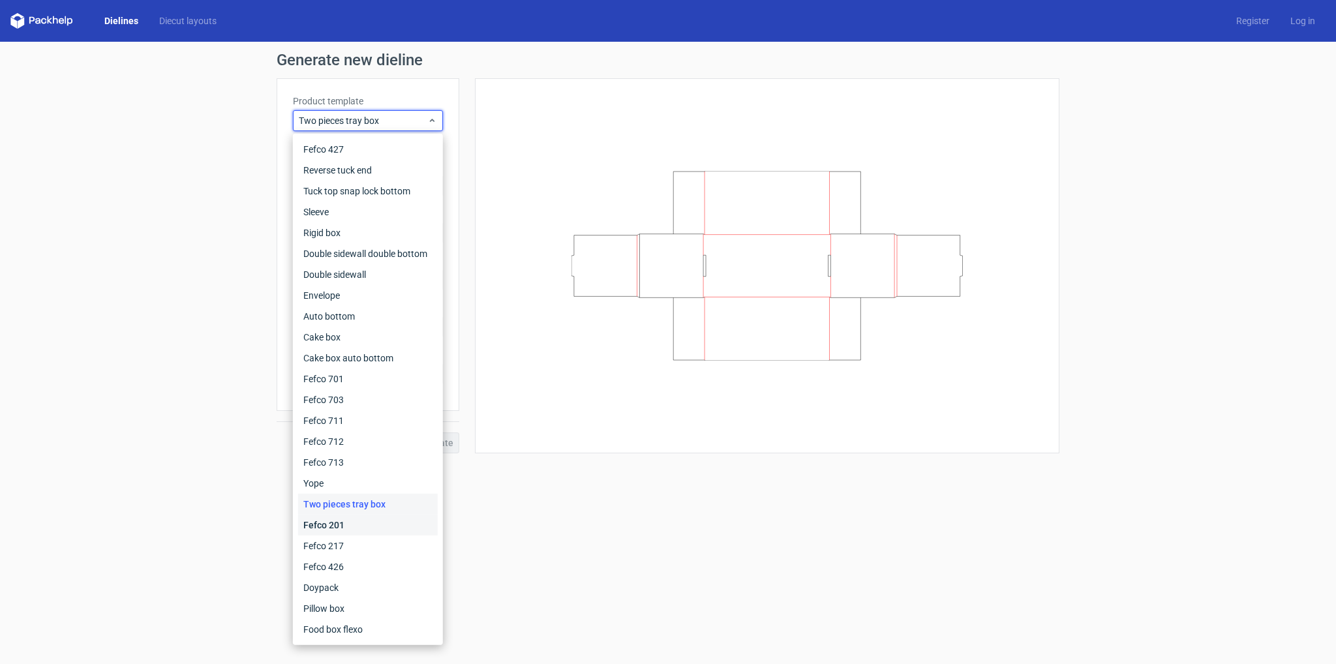
click at [369, 529] on div "Fefco 201" at bounding box center [368, 525] width 140 height 21
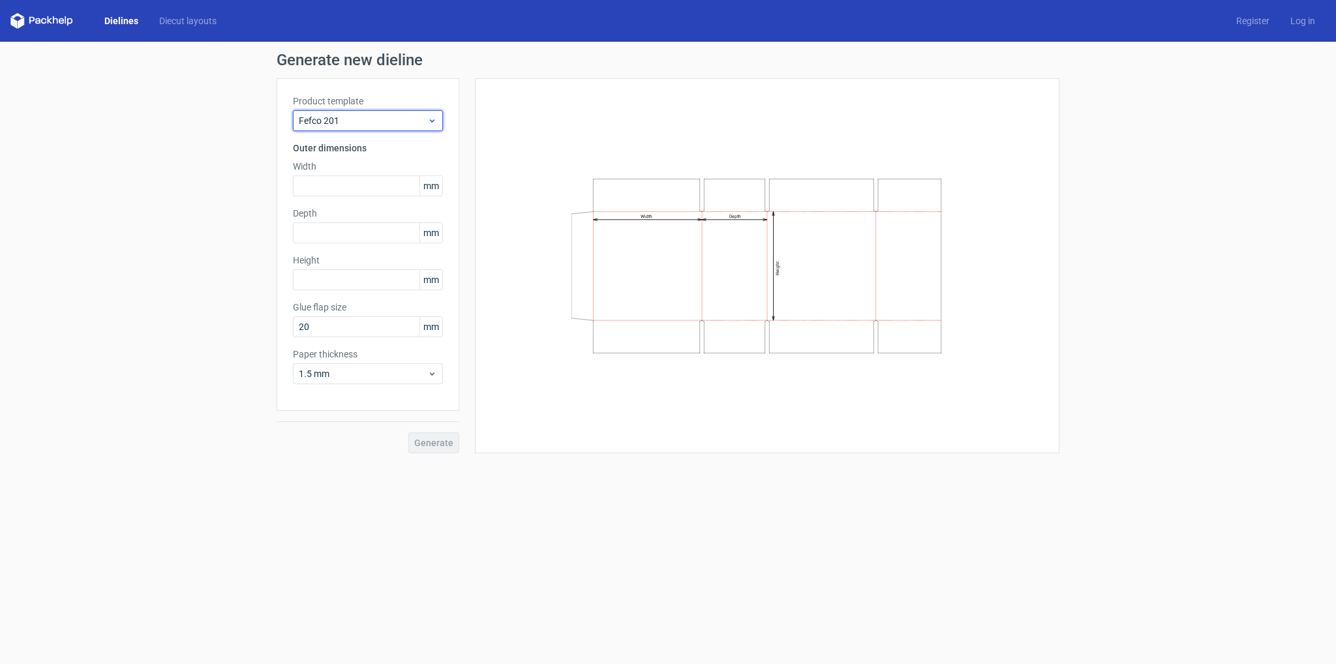
click at [389, 118] on span "Fefco 201" at bounding box center [363, 120] width 129 height 13
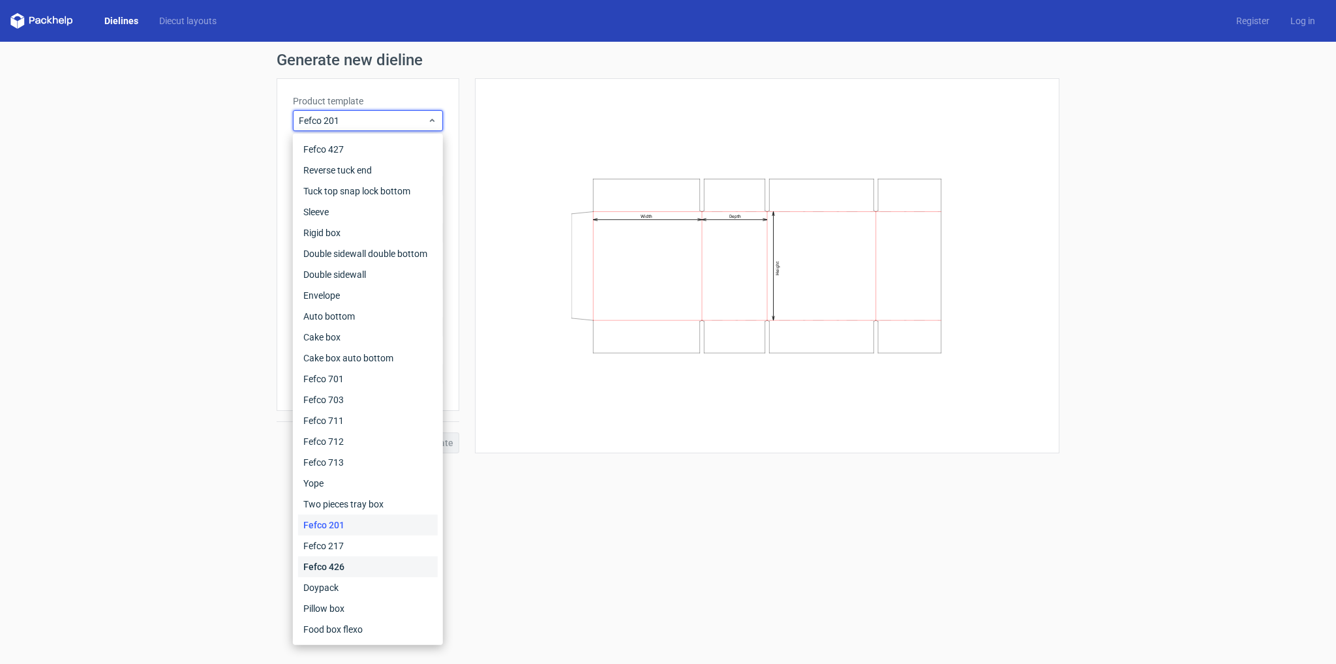
click at [346, 572] on div "Fefco 426" at bounding box center [368, 566] width 140 height 21
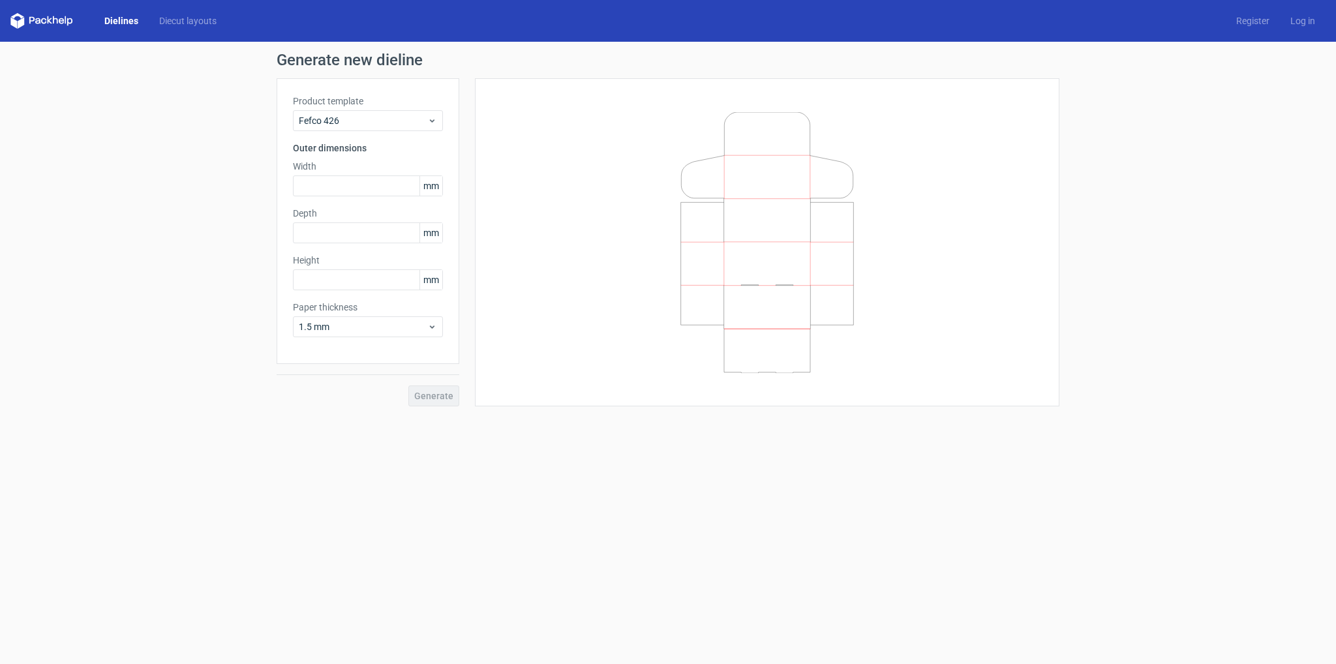
click at [354, 102] on label "Product template" at bounding box center [368, 101] width 150 height 13
click at [369, 118] on span "Fefco 426" at bounding box center [363, 120] width 129 height 13
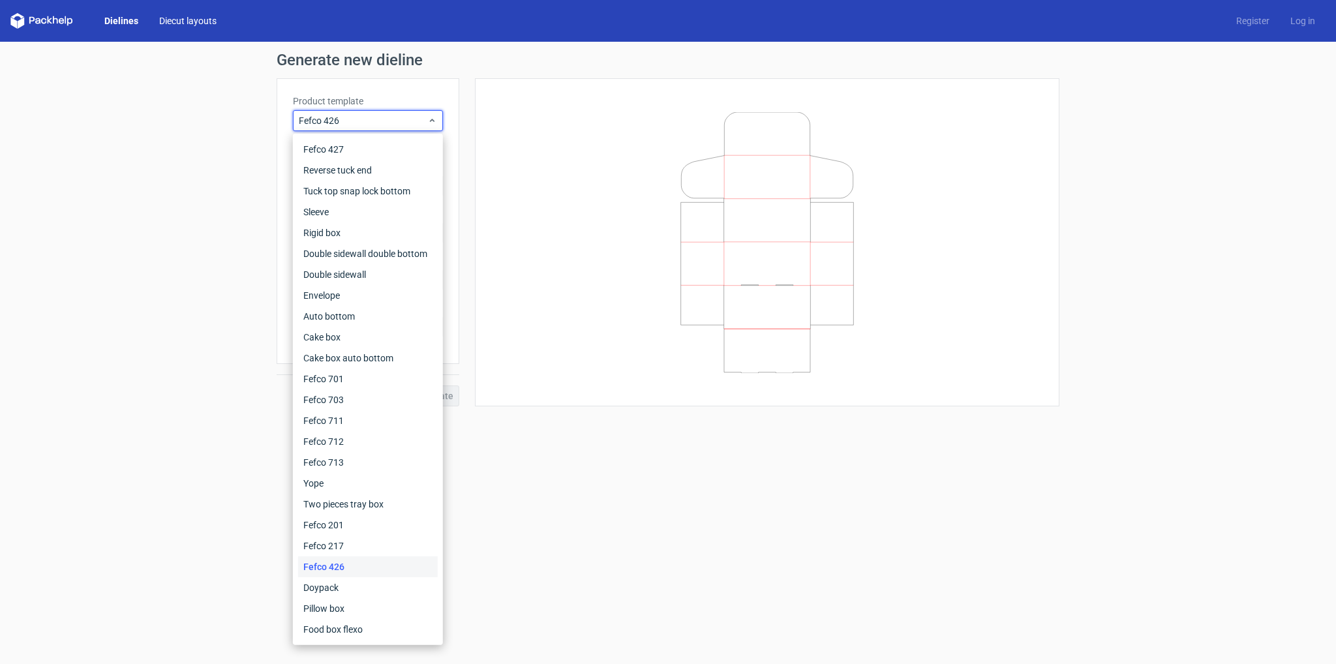
click at [194, 22] on link "Diecut layouts" at bounding box center [188, 20] width 78 height 13
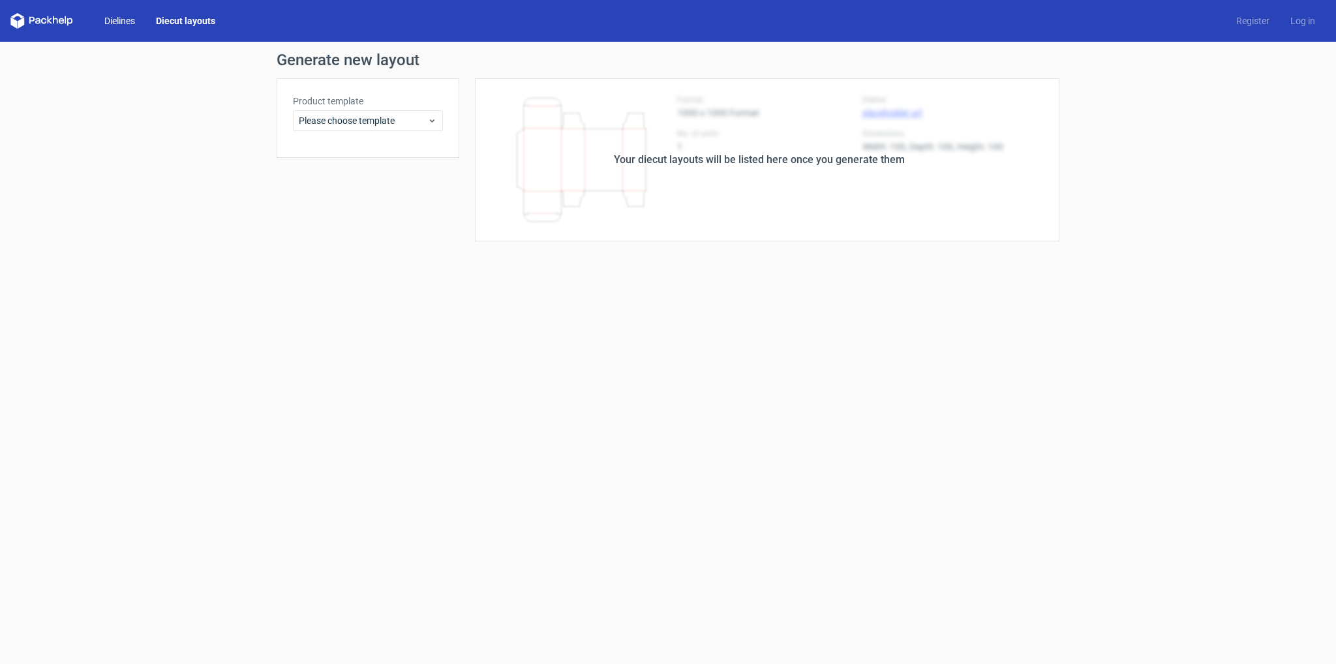
click at [134, 21] on link "Dielines" at bounding box center [120, 20] width 52 height 13
